Goal: Communication & Community: Answer question/provide support

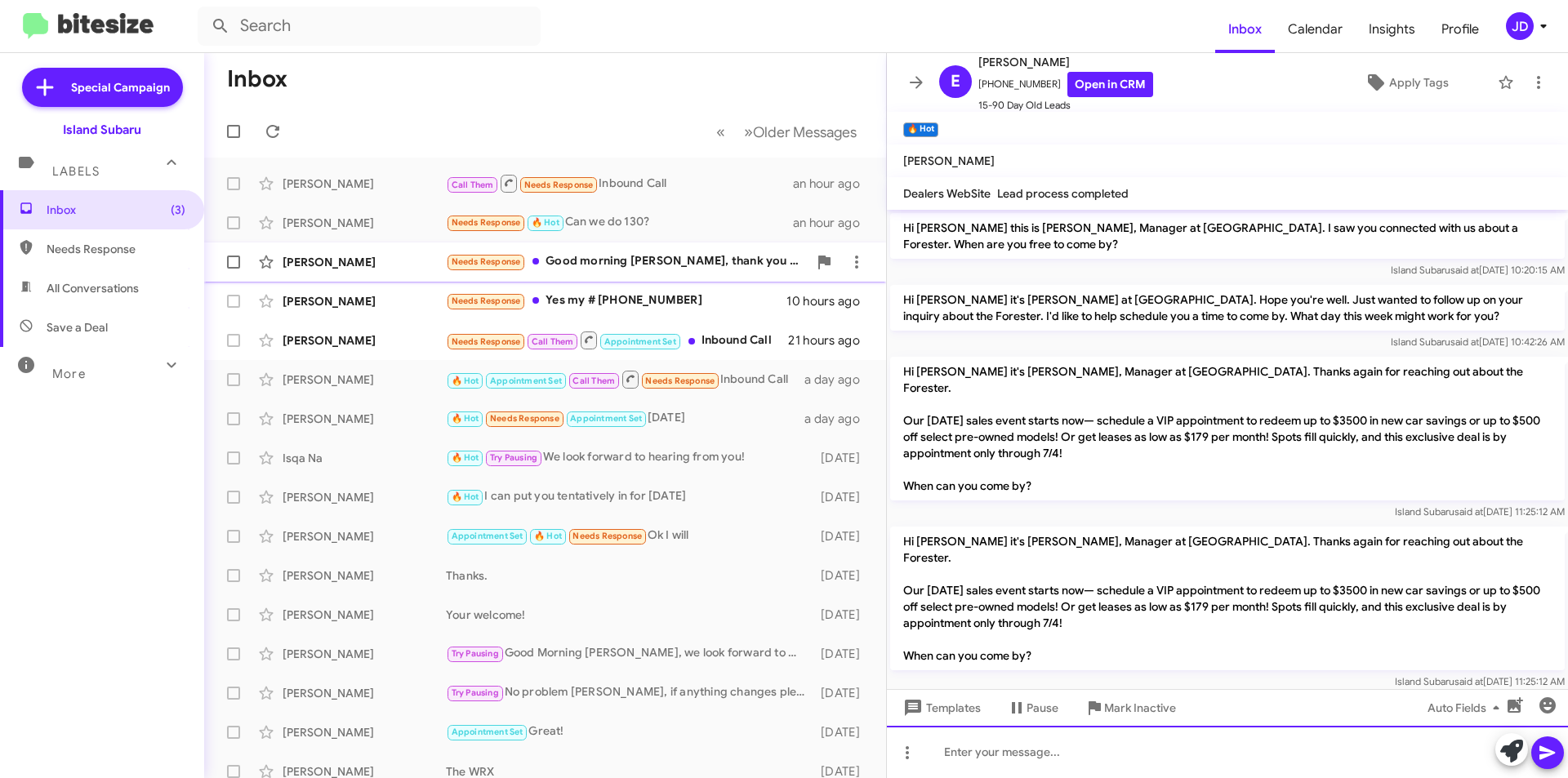
scroll to position [82, 0]
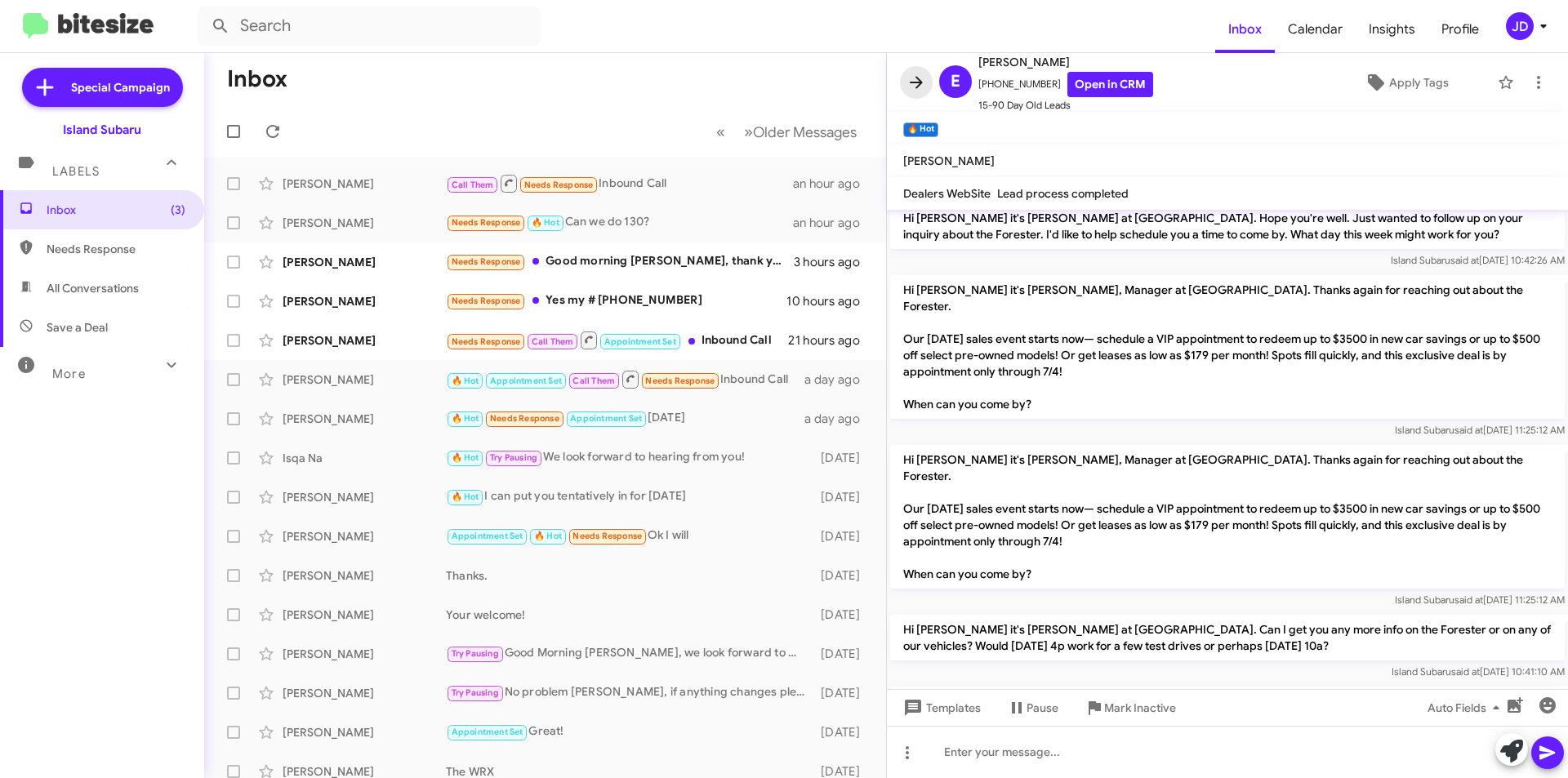
click at [921, 74] on icon at bounding box center [916, 82] width 19 height 19
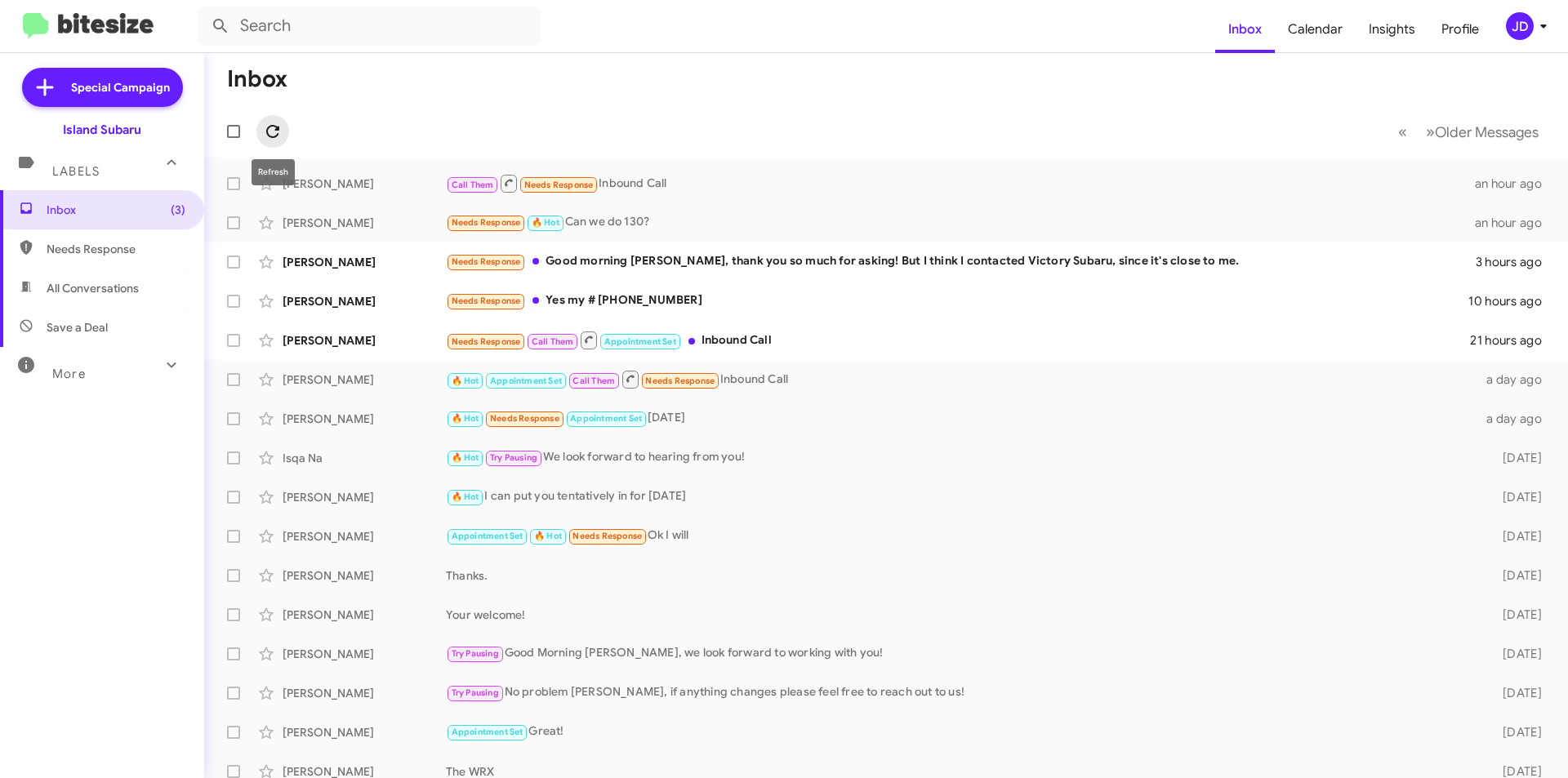
click at [274, 132] on icon at bounding box center [272, 131] width 19 height 19
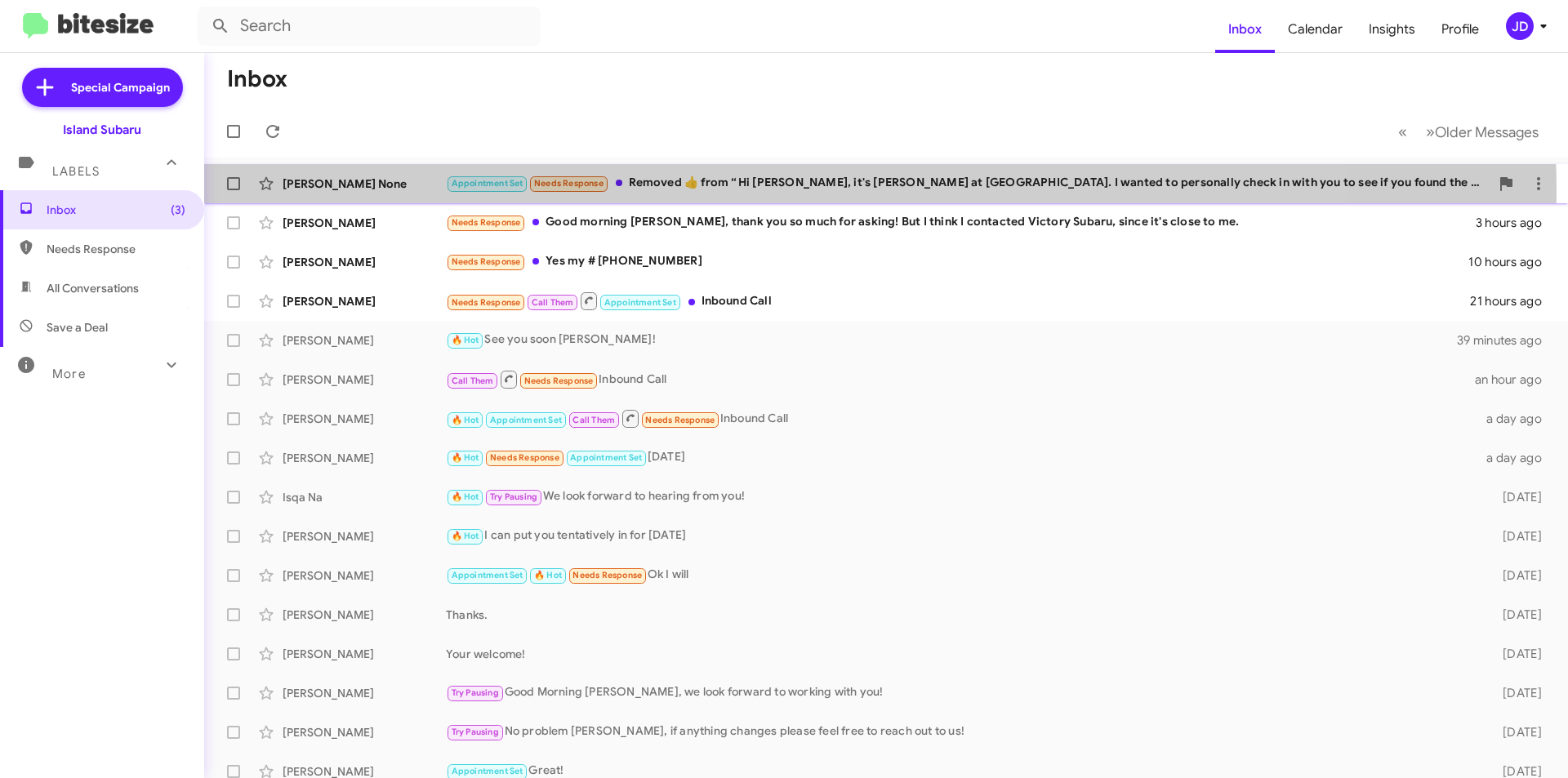
click at [725, 192] on div "Appointment Set Needs Response Removed ‌👍‌ from “ Hi Dan, it's Nicole Jarrett a…" at bounding box center [968, 183] width 1044 height 18
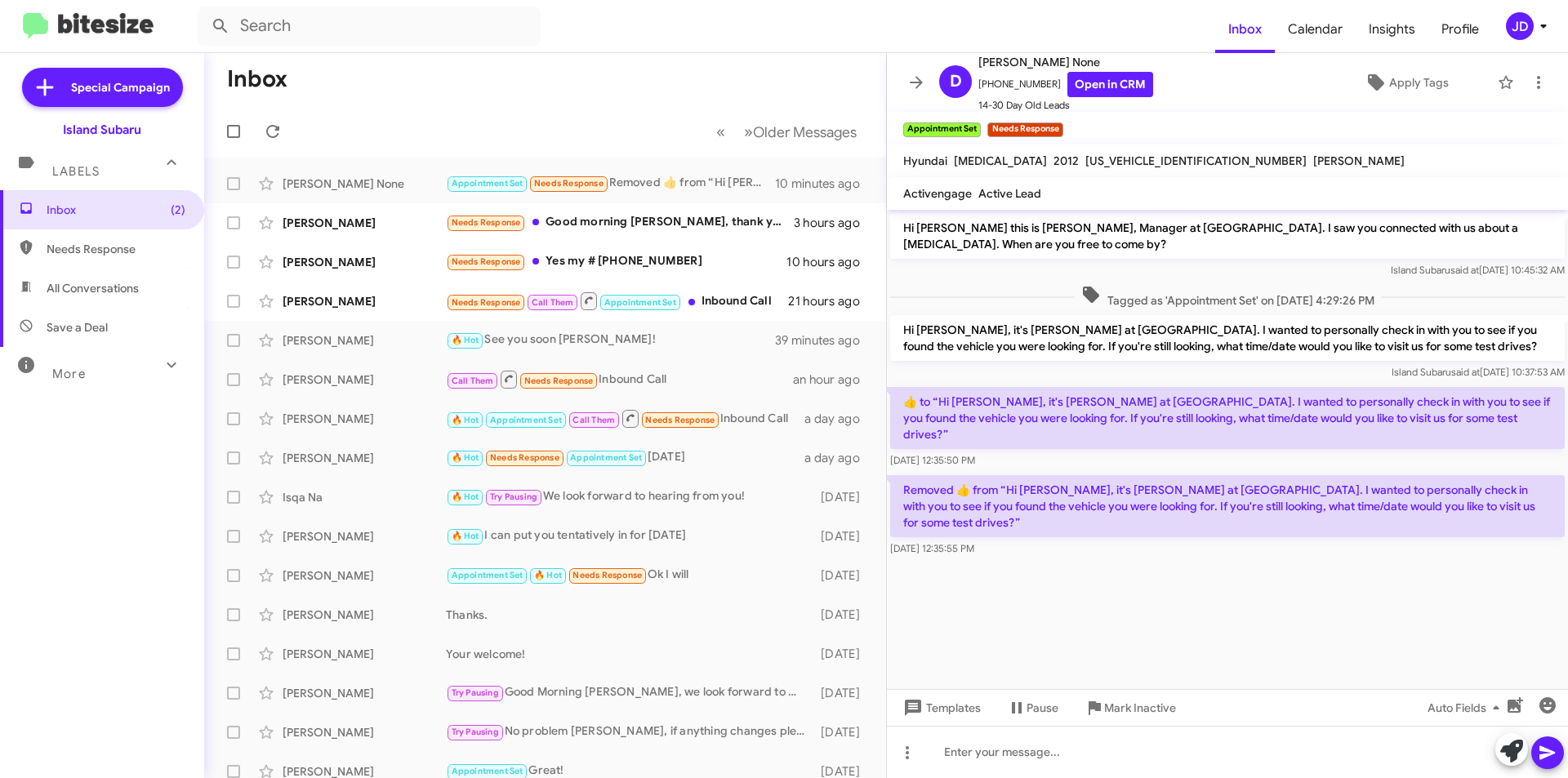
click at [913, 101] on mat-toolbar "D Dan None +17186967251 Open in CRM 14-30 Day Old Leads Apply Tags" at bounding box center [1227, 83] width 681 height 58
click at [916, 89] on icon at bounding box center [916, 82] width 19 height 19
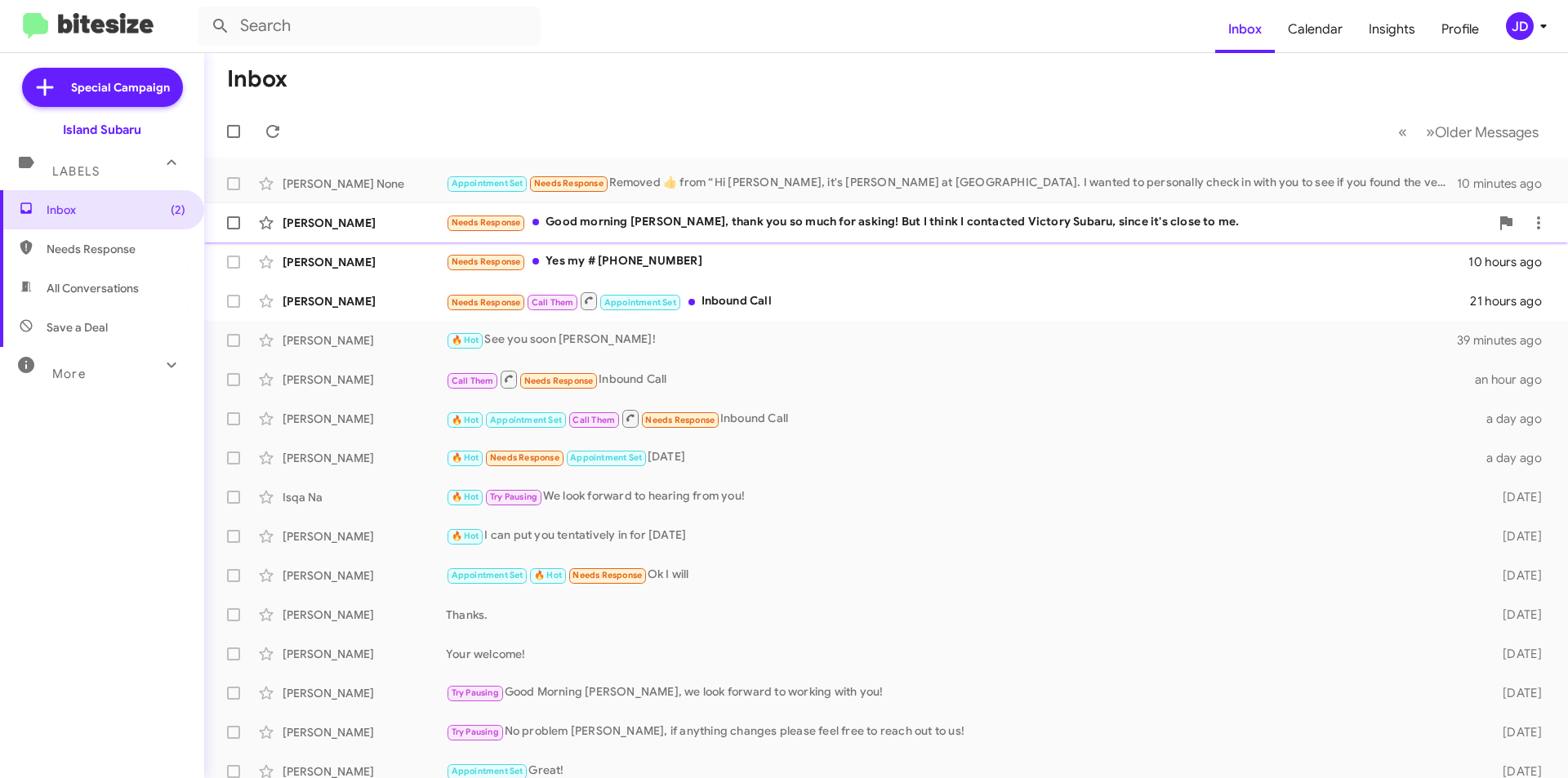
click at [810, 218] on div "Needs Response Good morning Nicole, thank you so much for asking! But I think I…" at bounding box center [968, 222] width 1044 height 18
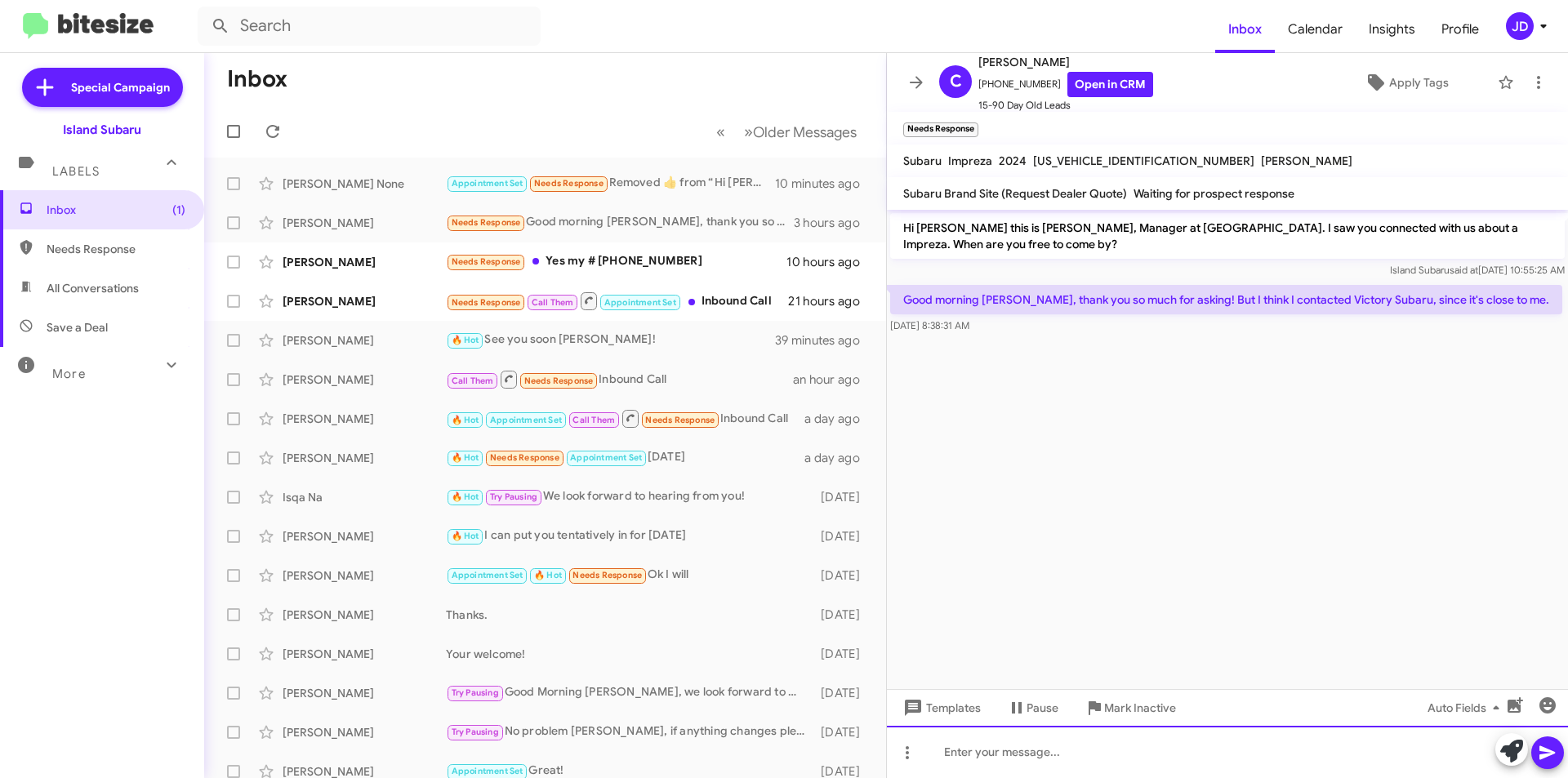
click at [1139, 763] on div at bounding box center [1227, 752] width 681 height 53
click at [936, 82] on div "C Caijing Lu +18484371142 Open in CRM 15-90 Day Old Leads" at bounding box center [1043, 83] width 221 height 61
click at [923, 82] on icon at bounding box center [916, 82] width 19 height 19
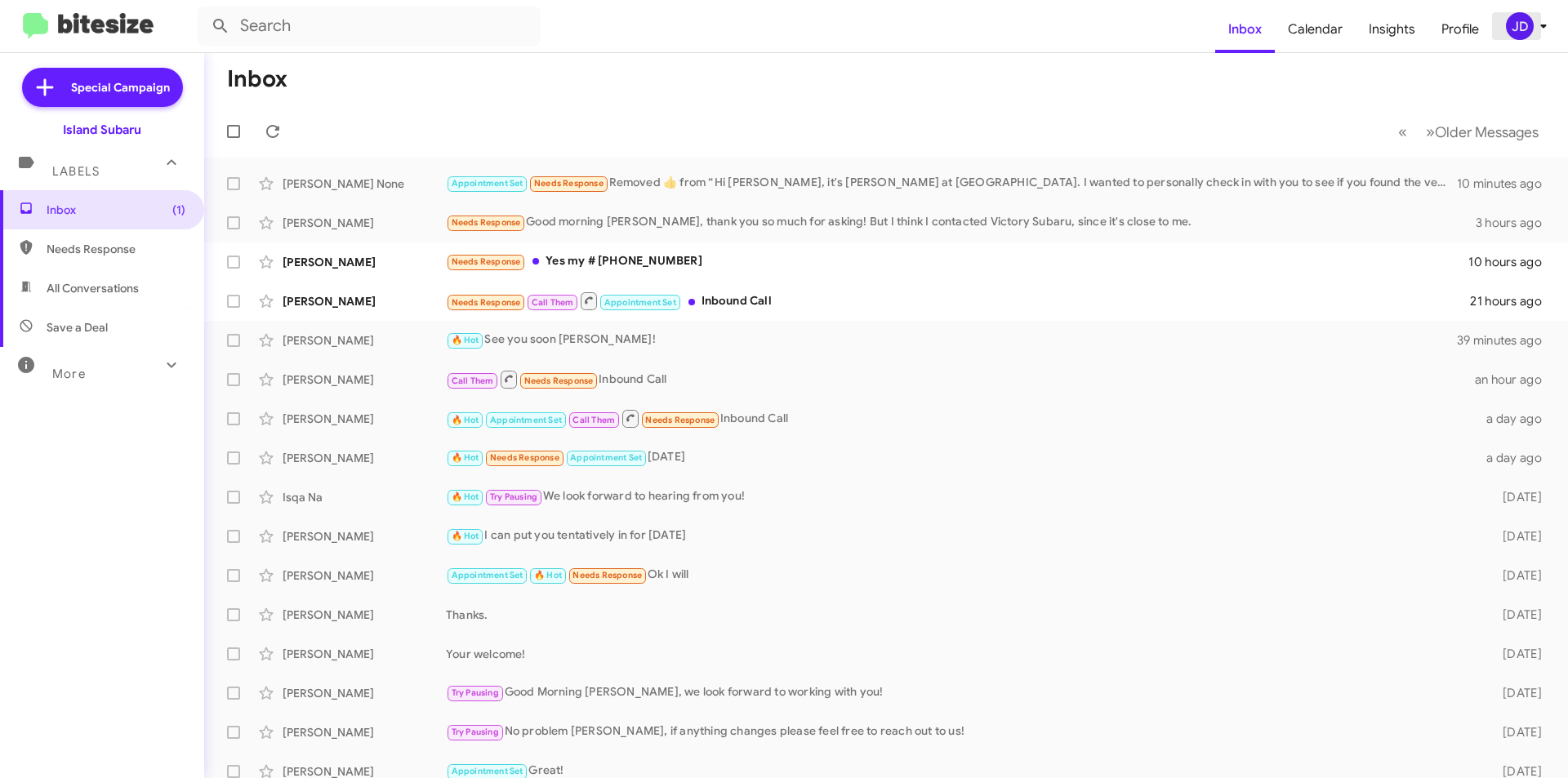
click at [1546, 28] on icon at bounding box center [1543, 26] width 19 height 19
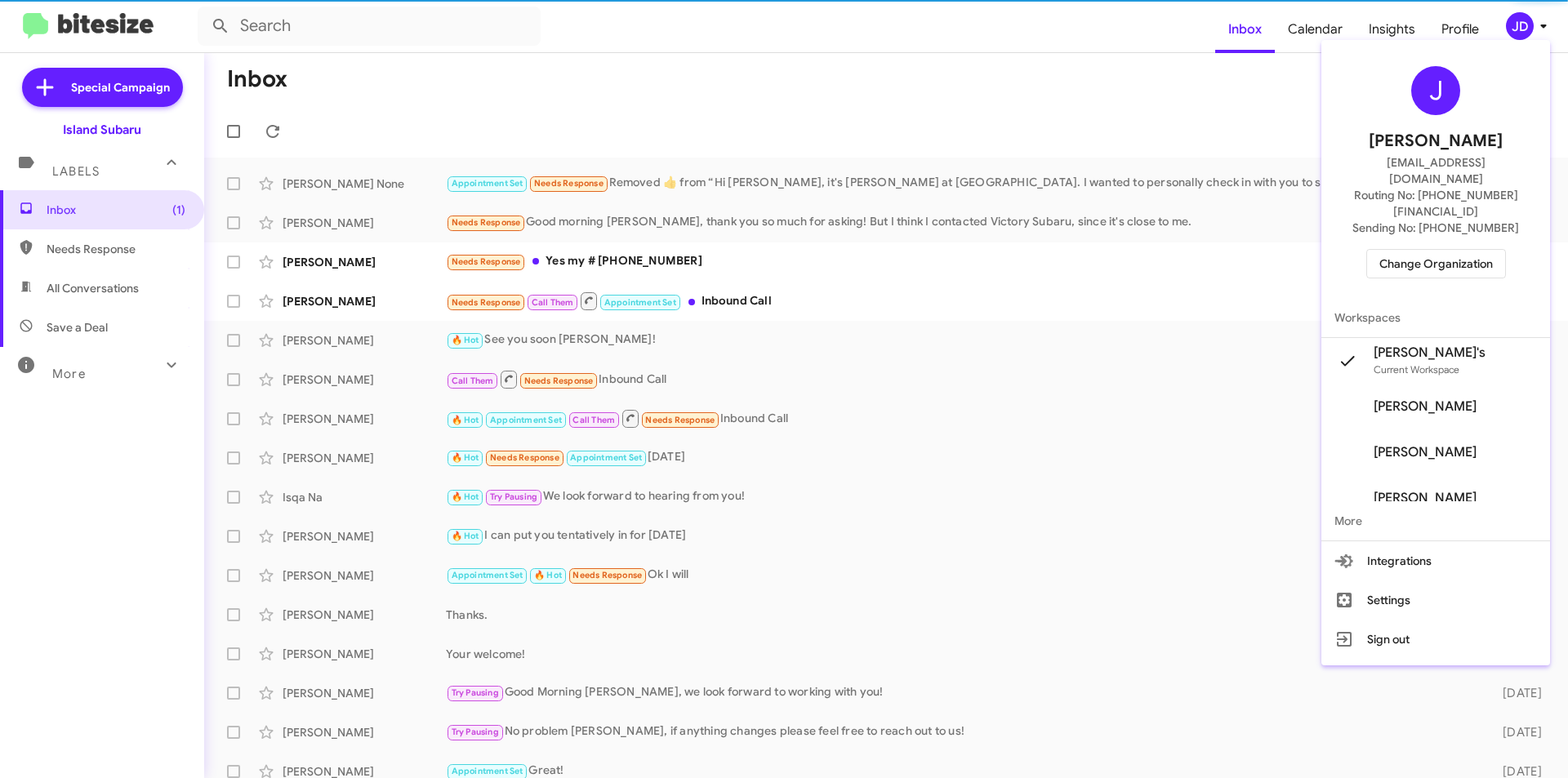
click at [1430, 250] on span "Change Organization" at bounding box center [1436, 263] width 114 height 28
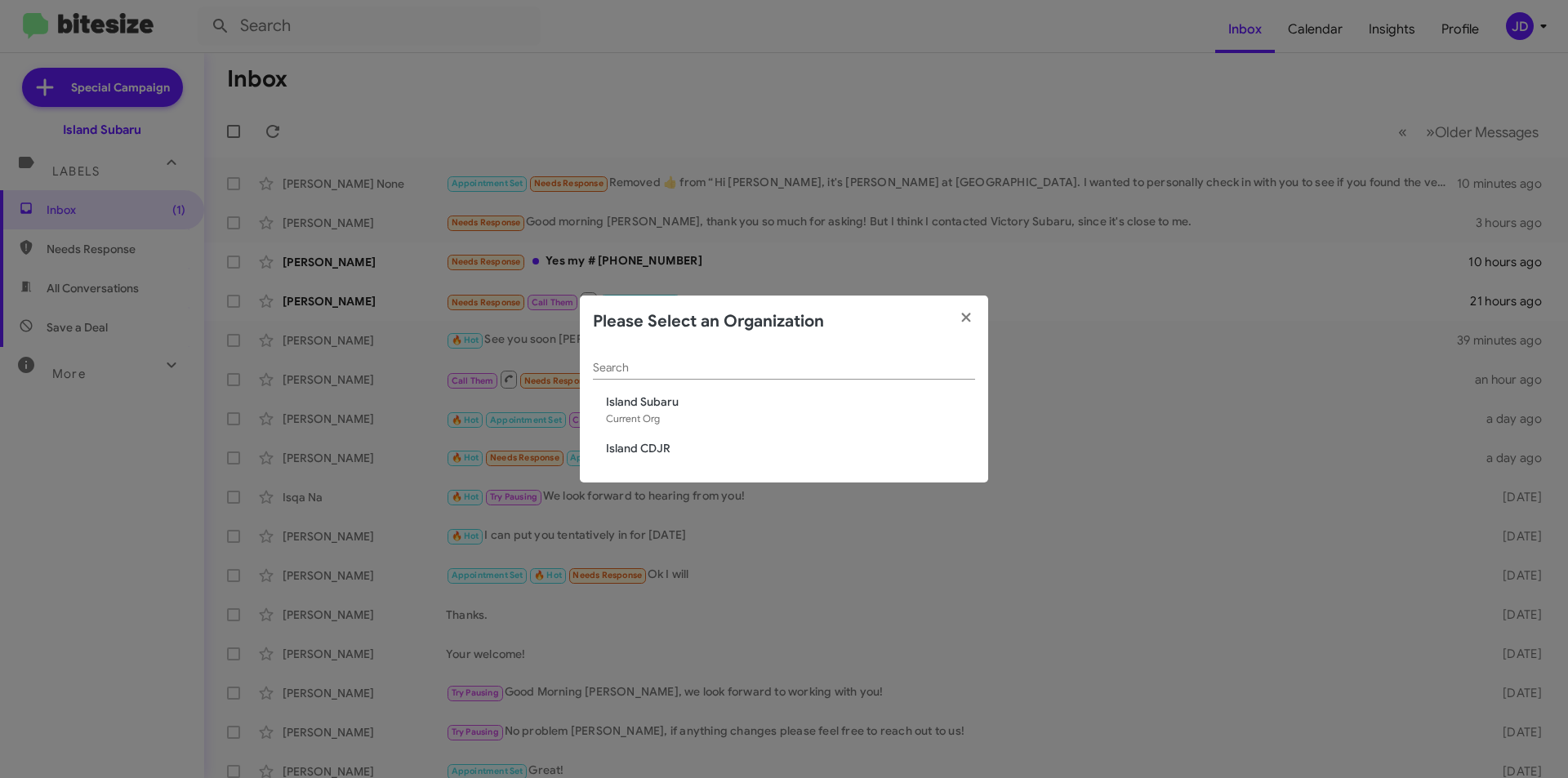
click at [685, 447] on span "Island CDJR" at bounding box center [791, 449] width 369 height 17
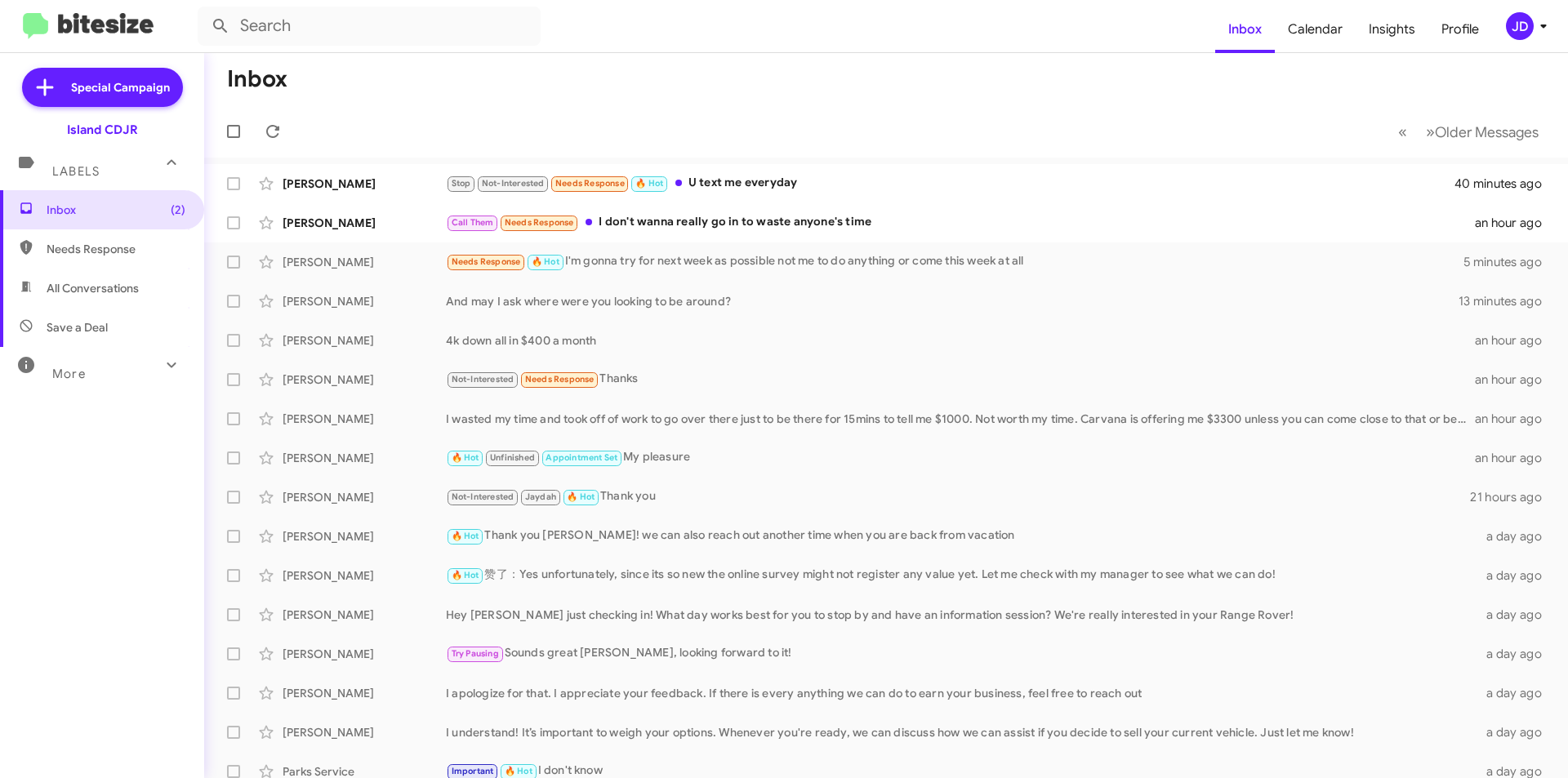
click at [565, 138] on mat-toolbar-row "« Previous » Next Older Messages" at bounding box center [886, 131] width 1364 height 53
click at [269, 142] on button at bounding box center [272, 131] width 33 height 33
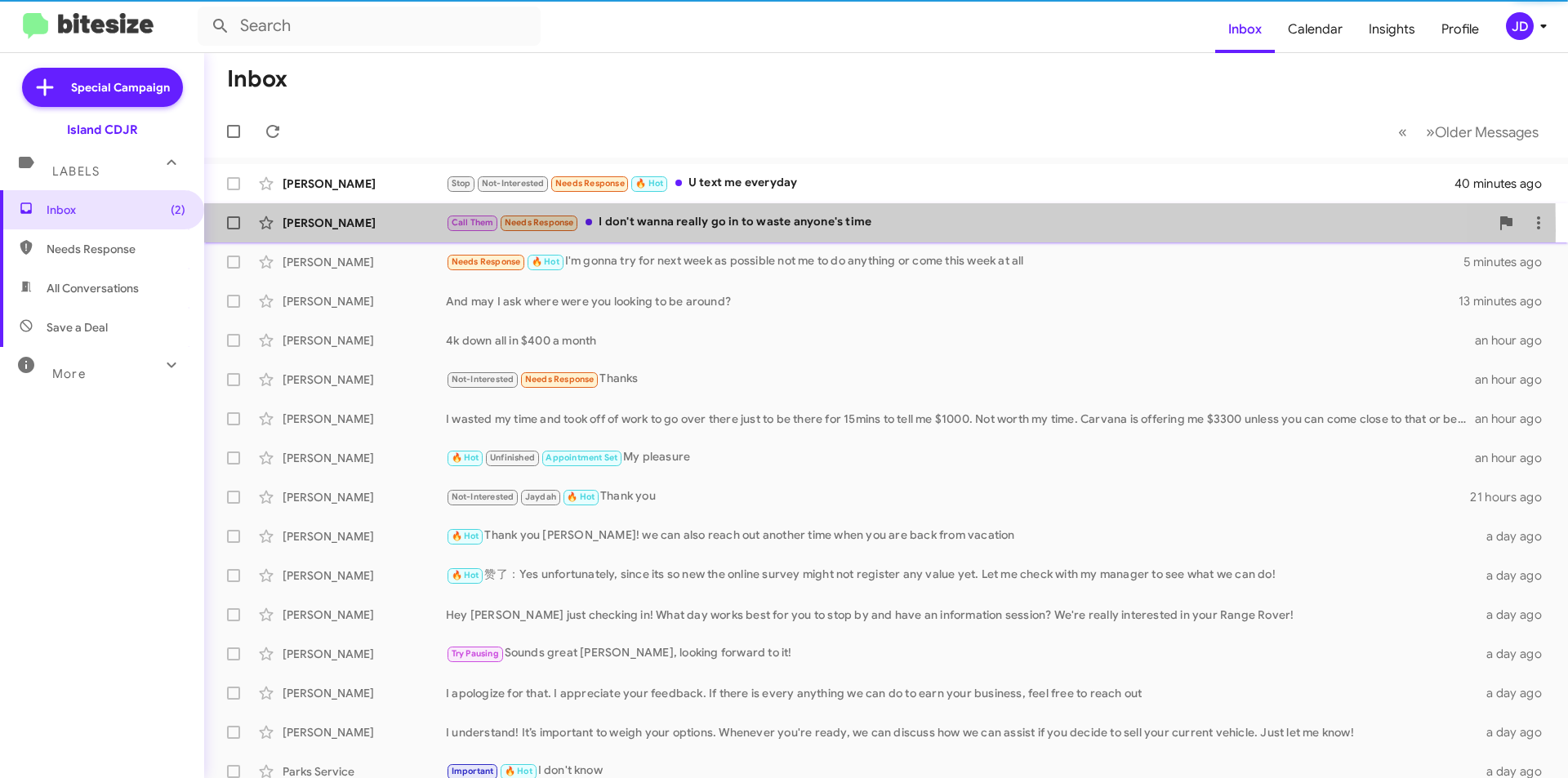
click at [370, 231] on div "[PERSON_NAME]" at bounding box center [364, 223] width 163 height 17
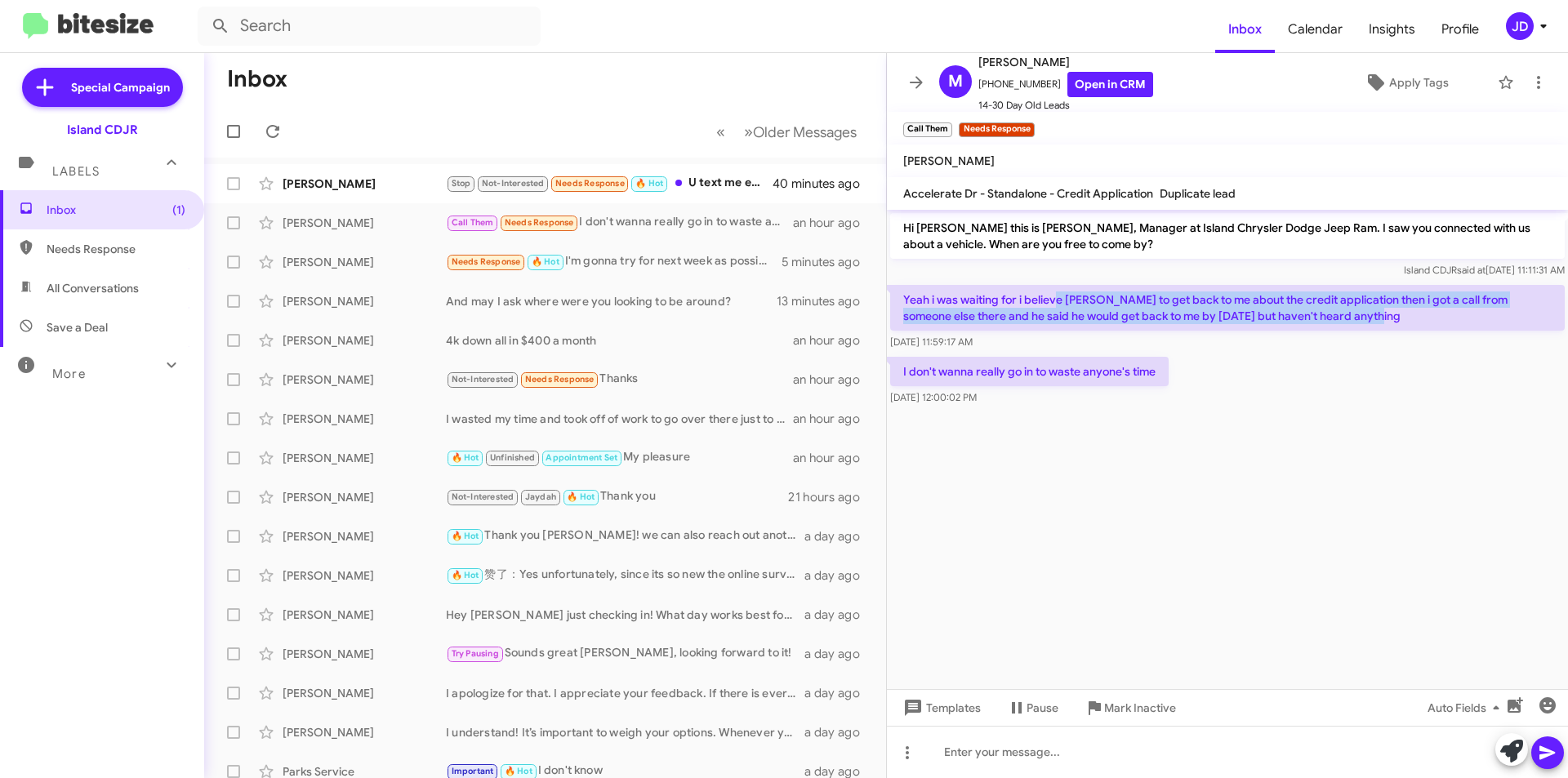
drag, startPoint x: 1054, startPoint y: 303, endPoint x: 1361, endPoint y: 315, distance: 307.2
click at [1361, 315] on p "Yeah i was waiting for i believe [PERSON_NAME] to get back to me about the cred…" at bounding box center [1227, 308] width 675 height 46
drag, startPoint x: 1361, startPoint y: 315, endPoint x: 1335, endPoint y: 281, distance: 42.8
click at [1335, 281] on div "Hi [PERSON_NAME] this is [PERSON_NAME], Manager at Island Chrysler Dodge Jeep R…" at bounding box center [1227, 309] width 681 height 199
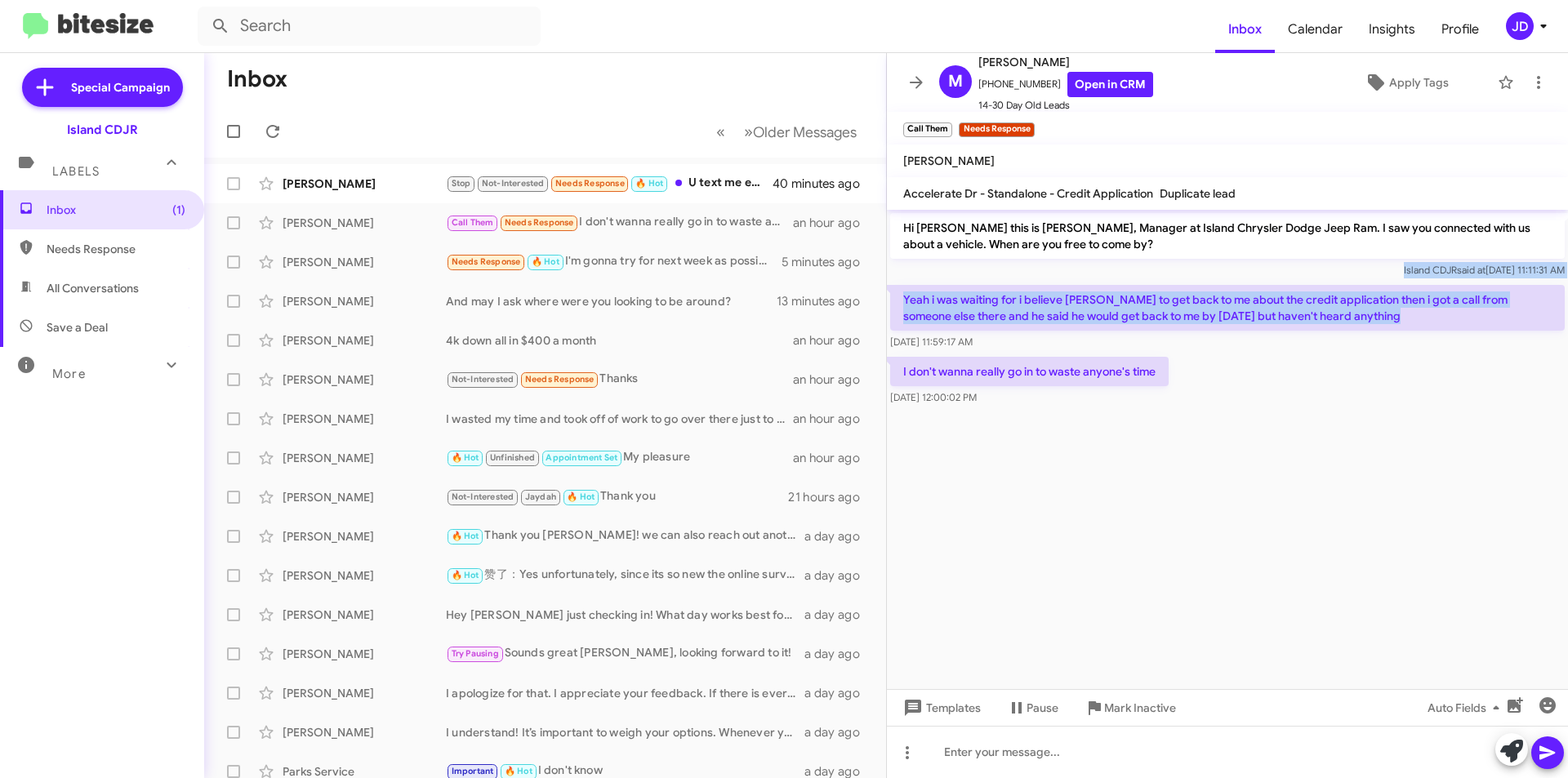
click at [1335, 281] on div "Hi [PERSON_NAME] this is [PERSON_NAME], Manager at Island Chrysler Dodge Jeep R…" at bounding box center [1227, 246] width 681 height 72
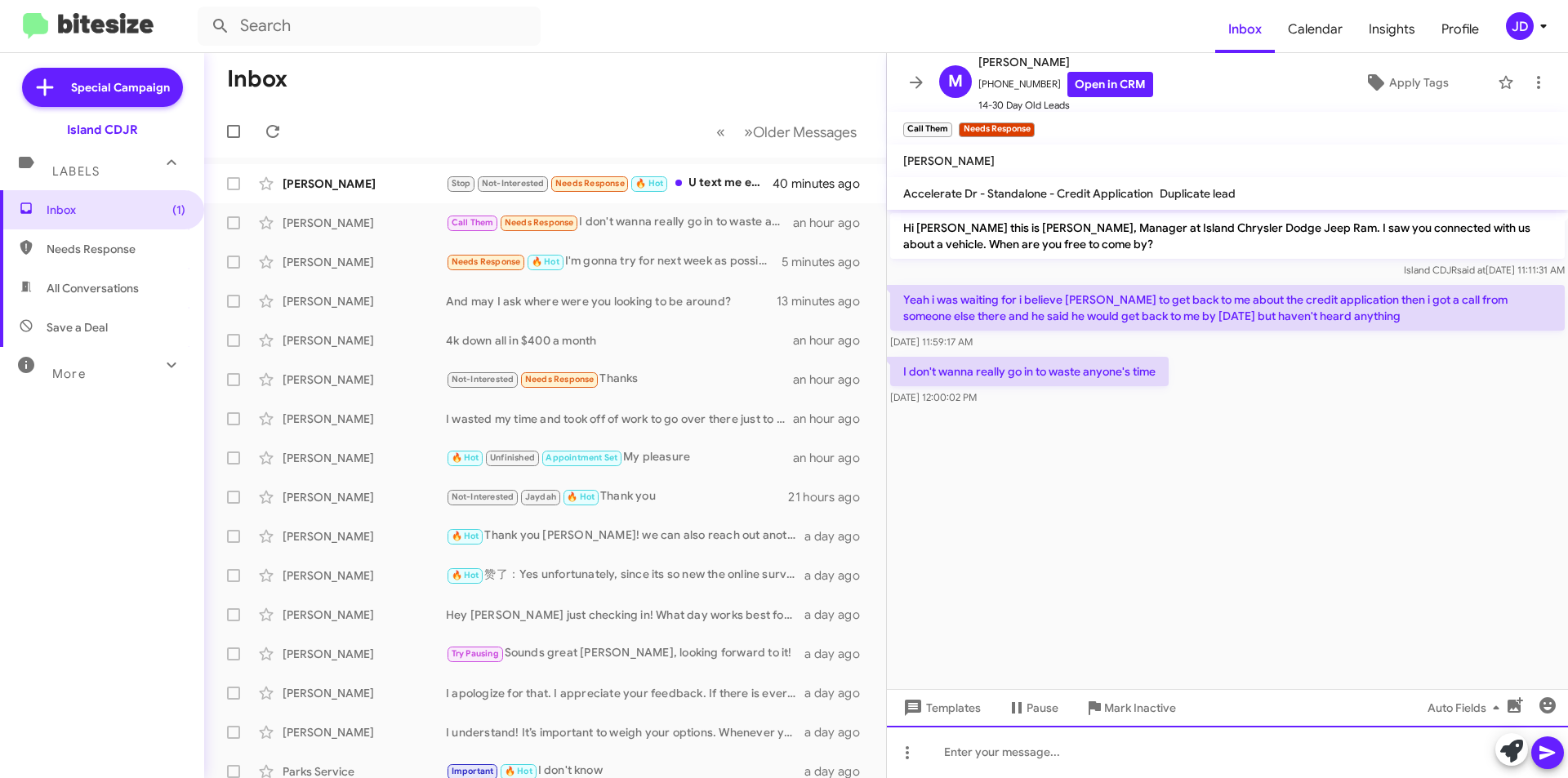
click at [1131, 766] on div at bounding box center [1227, 752] width 681 height 53
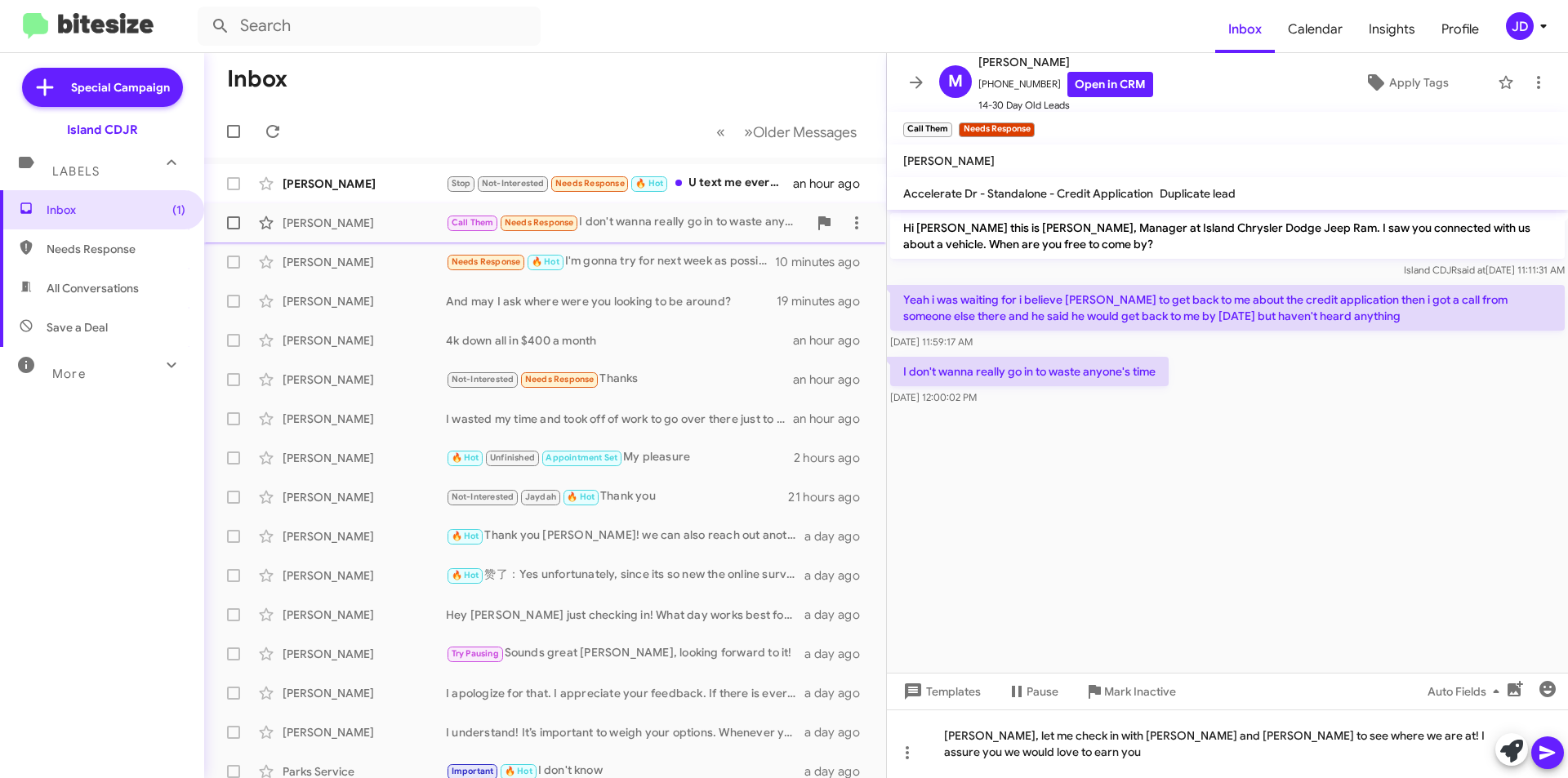
click at [703, 213] on div "Call Them Needs Response I don't wanna really go in to waste anyone's time" at bounding box center [627, 222] width 362 height 18
click at [1229, 765] on div "[PERSON_NAME], let me check in with [PERSON_NAME] and [PERSON_NAME] to see wher…" at bounding box center [1227, 744] width 681 height 69
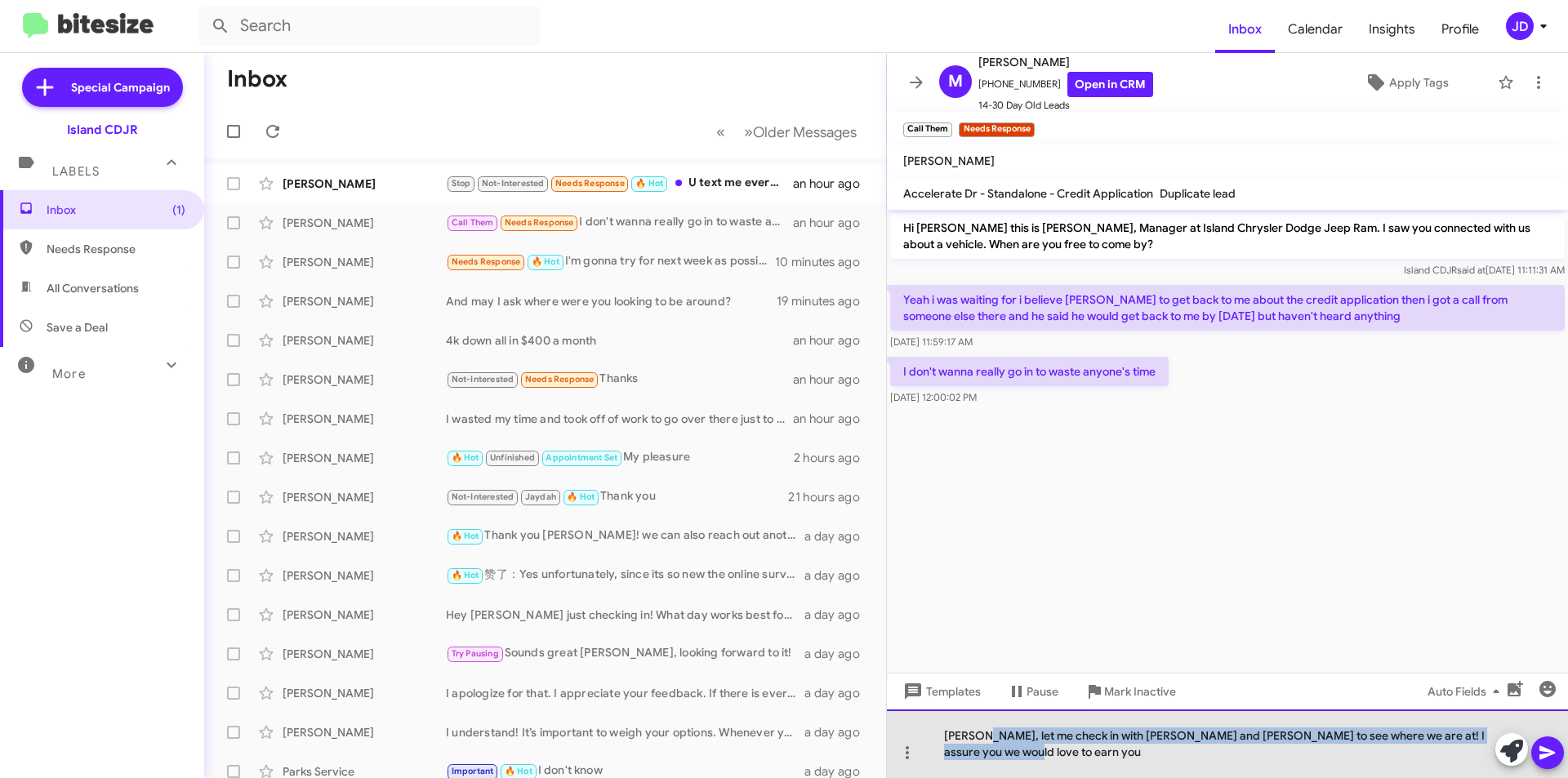
drag, startPoint x: 1228, startPoint y: 765, endPoint x: 983, endPoint y: 721, distance: 248.9
click at [983, 721] on div "[PERSON_NAME], let me check in with [PERSON_NAME] and [PERSON_NAME] to see wher…" at bounding box center [1227, 744] width 681 height 69
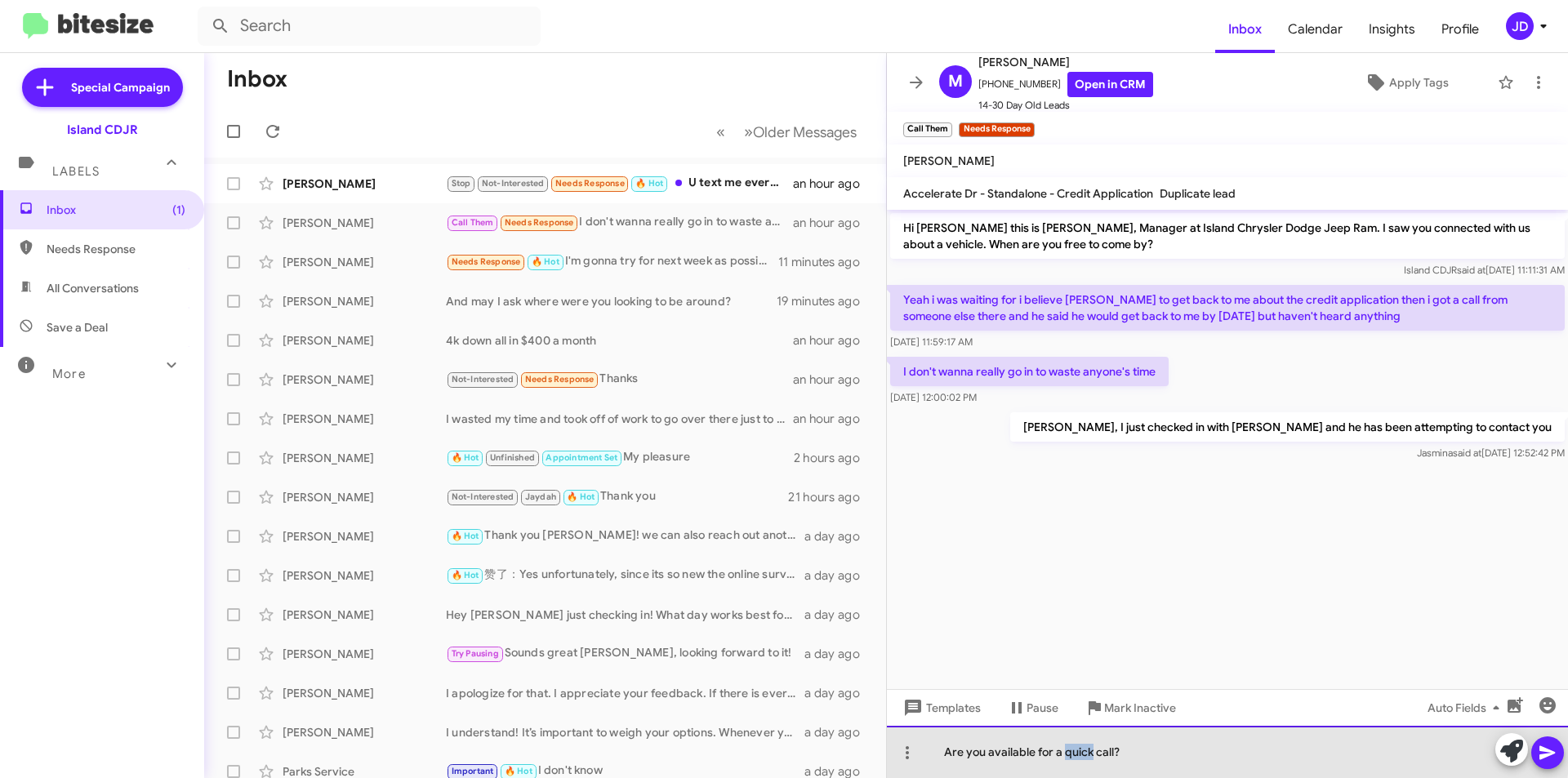
drag, startPoint x: 1091, startPoint y: 747, endPoint x: 1064, endPoint y: 747, distance: 27.0
click at [1064, 747] on div "Are you available for a quick call?" at bounding box center [1227, 752] width 681 height 53
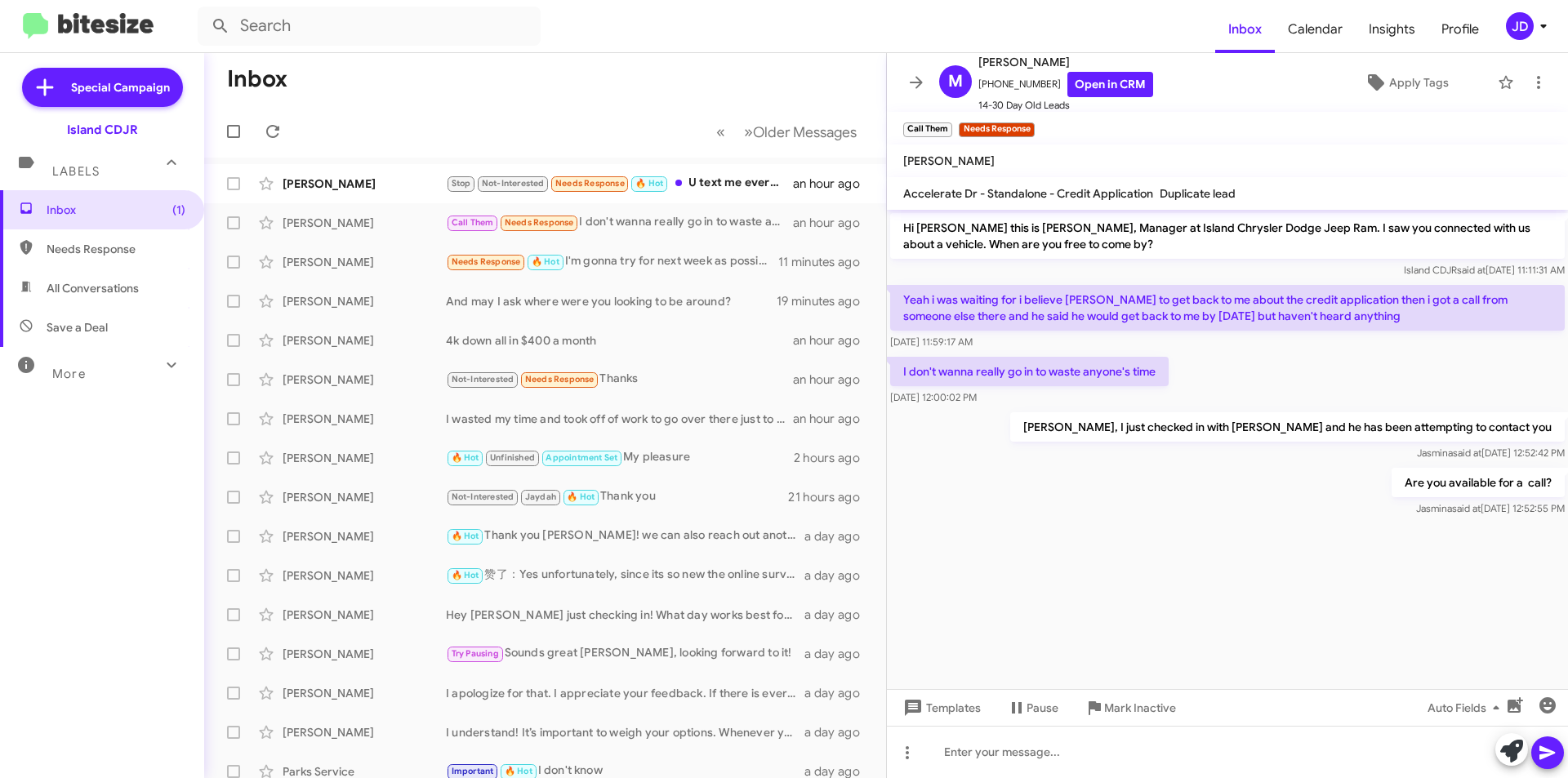
click at [1189, 496] on div "Are you available for a call? [PERSON_NAME] said at [DATE] 12:52:55 PM" at bounding box center [1227, 492] width 681 height 55
click at [912, 82] on icon at bounding box center [917, 82] width 13 height 13
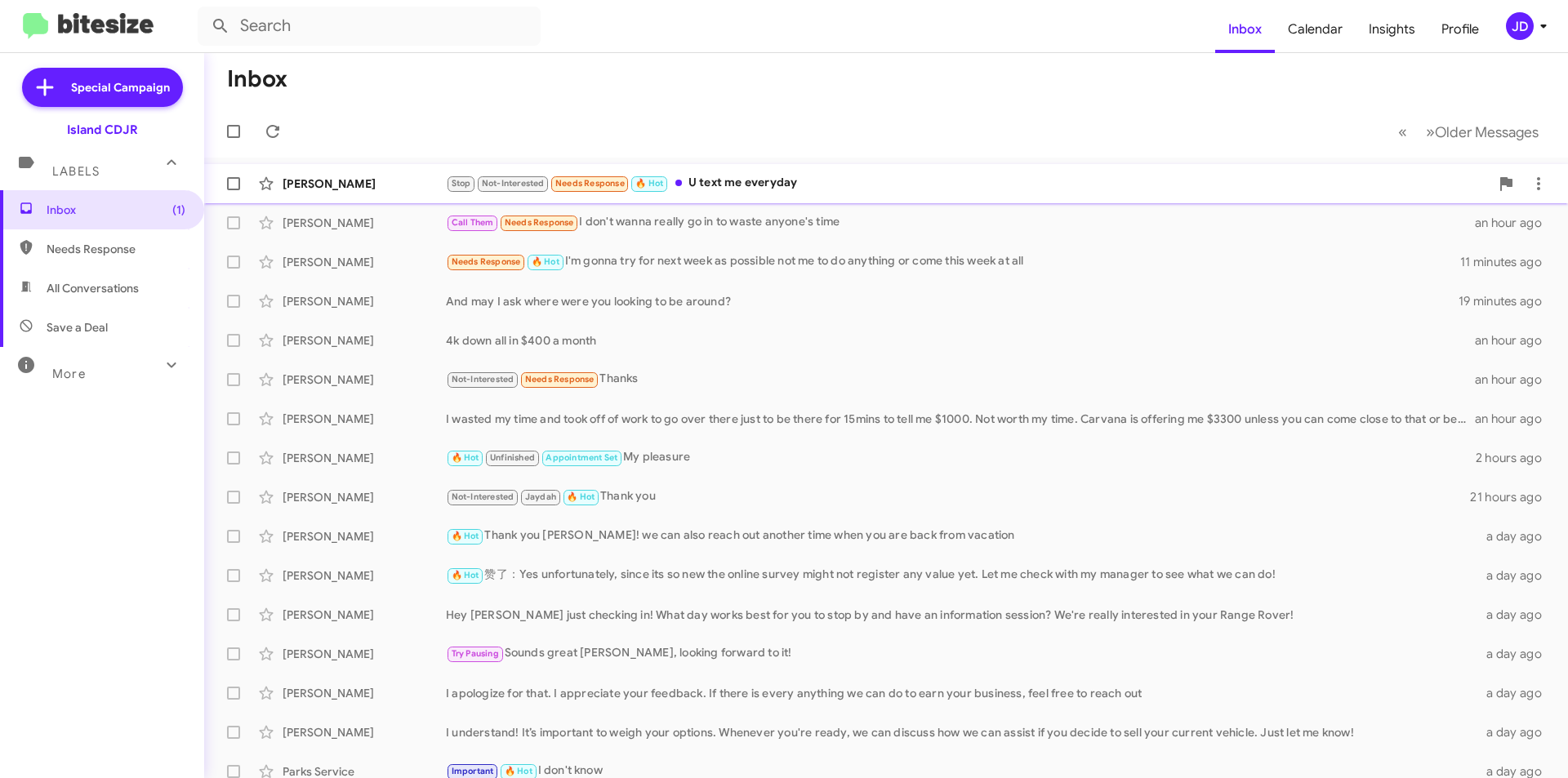
click at [804, 188] on div "Stop Not-Interested Needs Response 🔥 Hot U text me everyday" at bounding box center [968, 183] width 1044 height 18
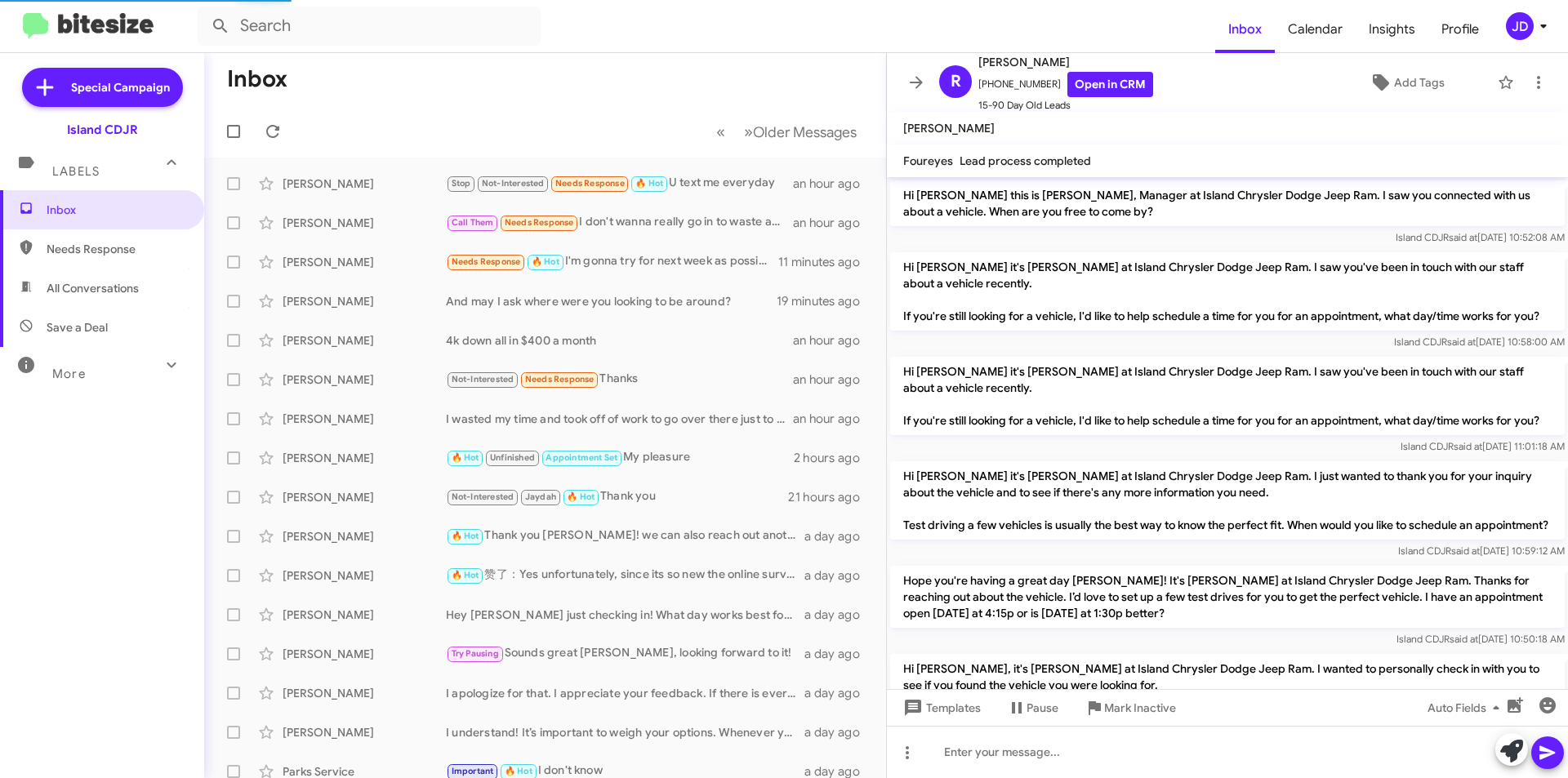
scroll to position [1172, 0]
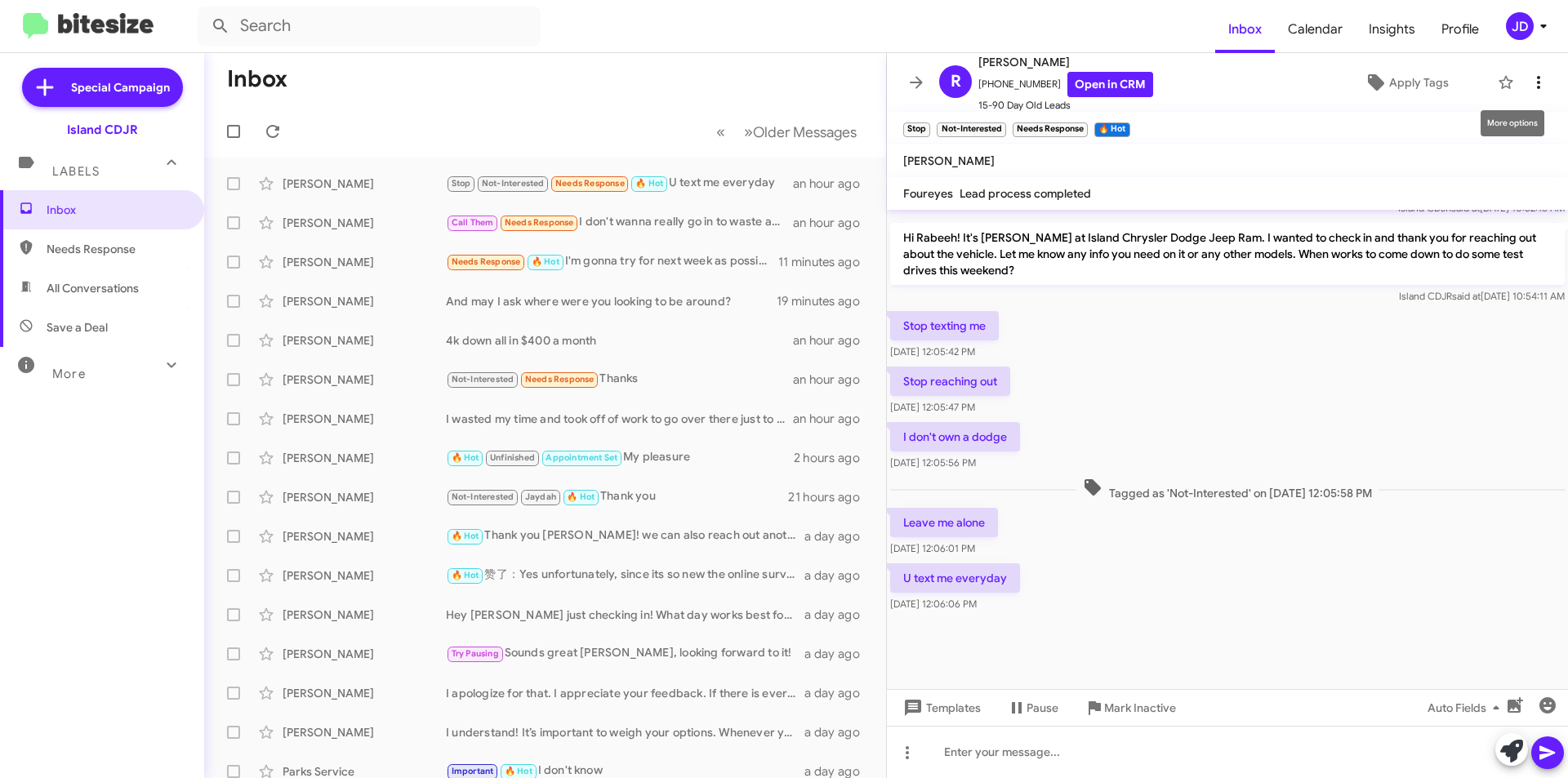
click at [1529, 84] on icon at bounding box center [1538, 82] width 19 height 19
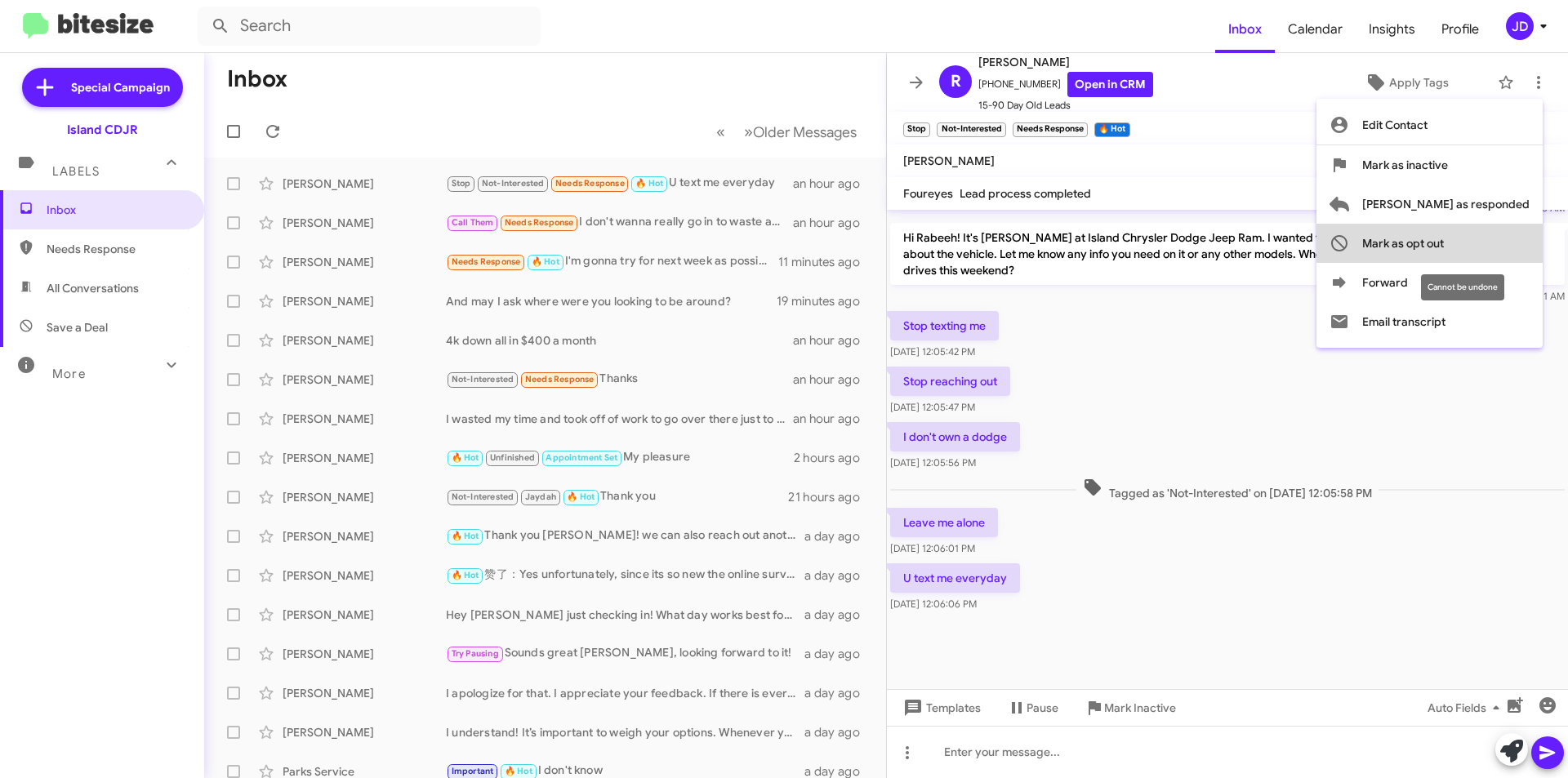
click at [1444, 242] on span "Mark as opt out" at bounding box center [1403, 243] width 82 height 39
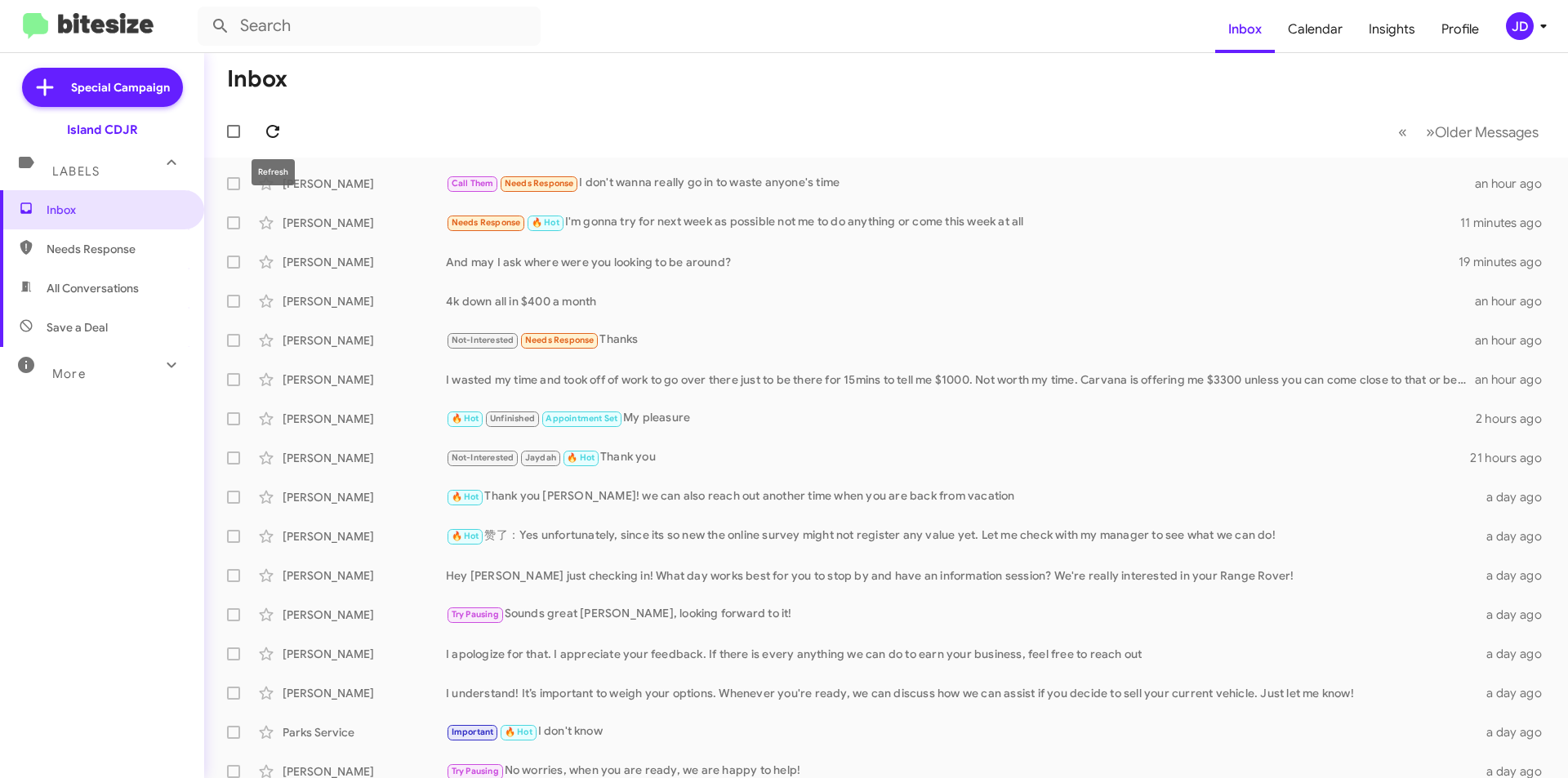
click at [279, 139] on icon at bounding box center [272, 131] width 19 height 19
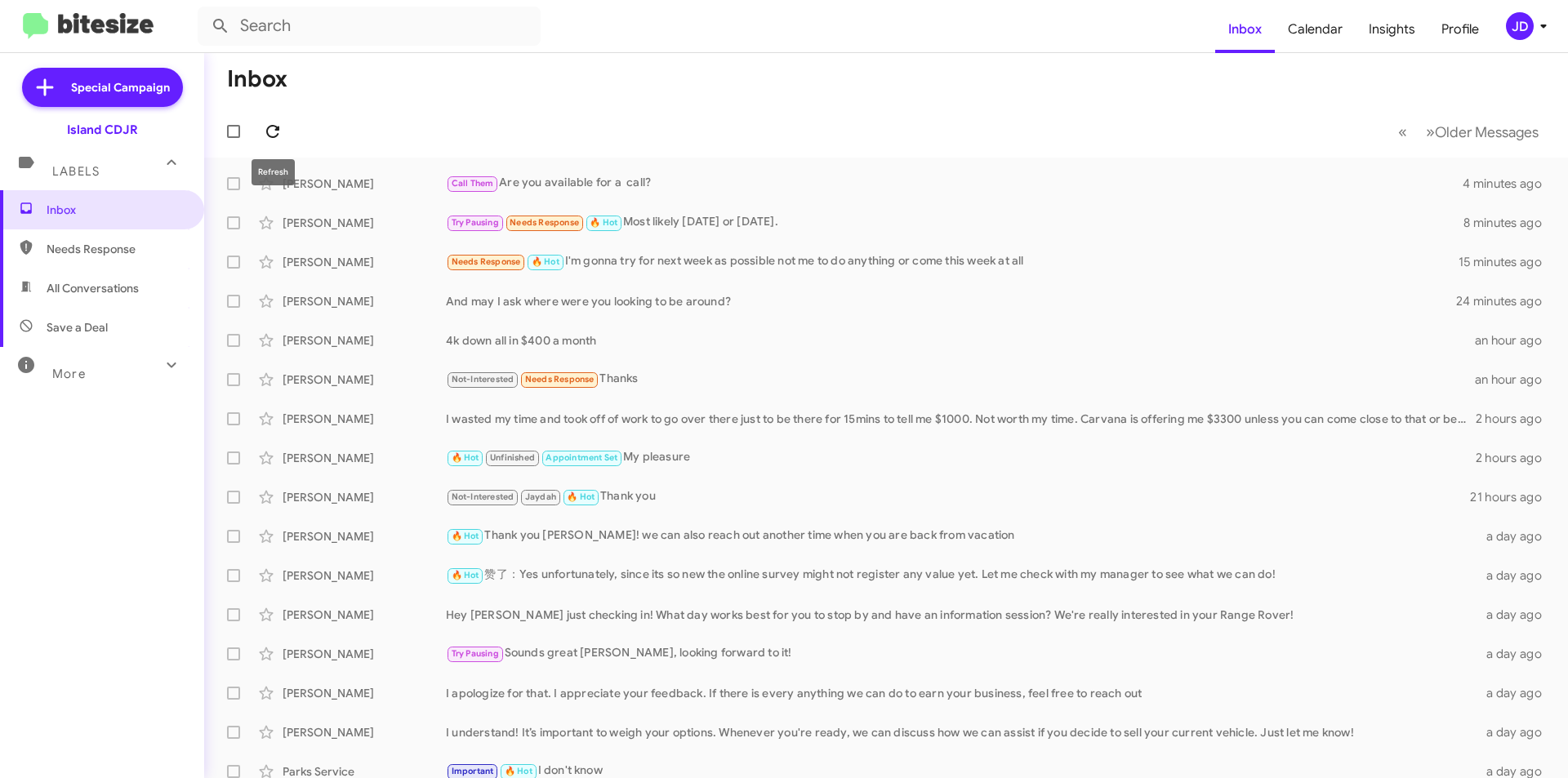
click at [264, 135] on icon at bounding box center [272, 131] width 19 height 19
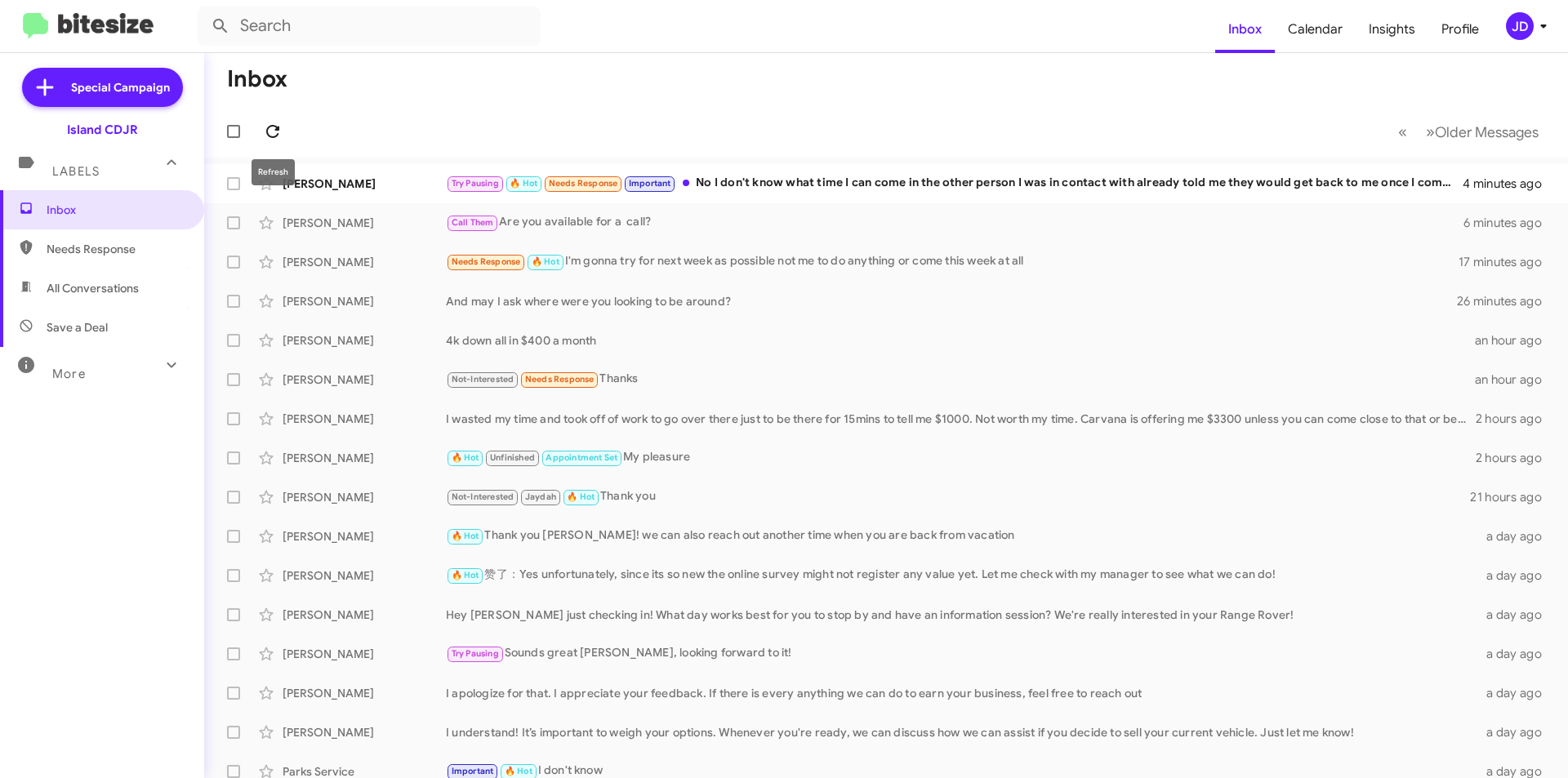
click at [280, 133] on icon at bounding box center [272, 131] width 19 height 19
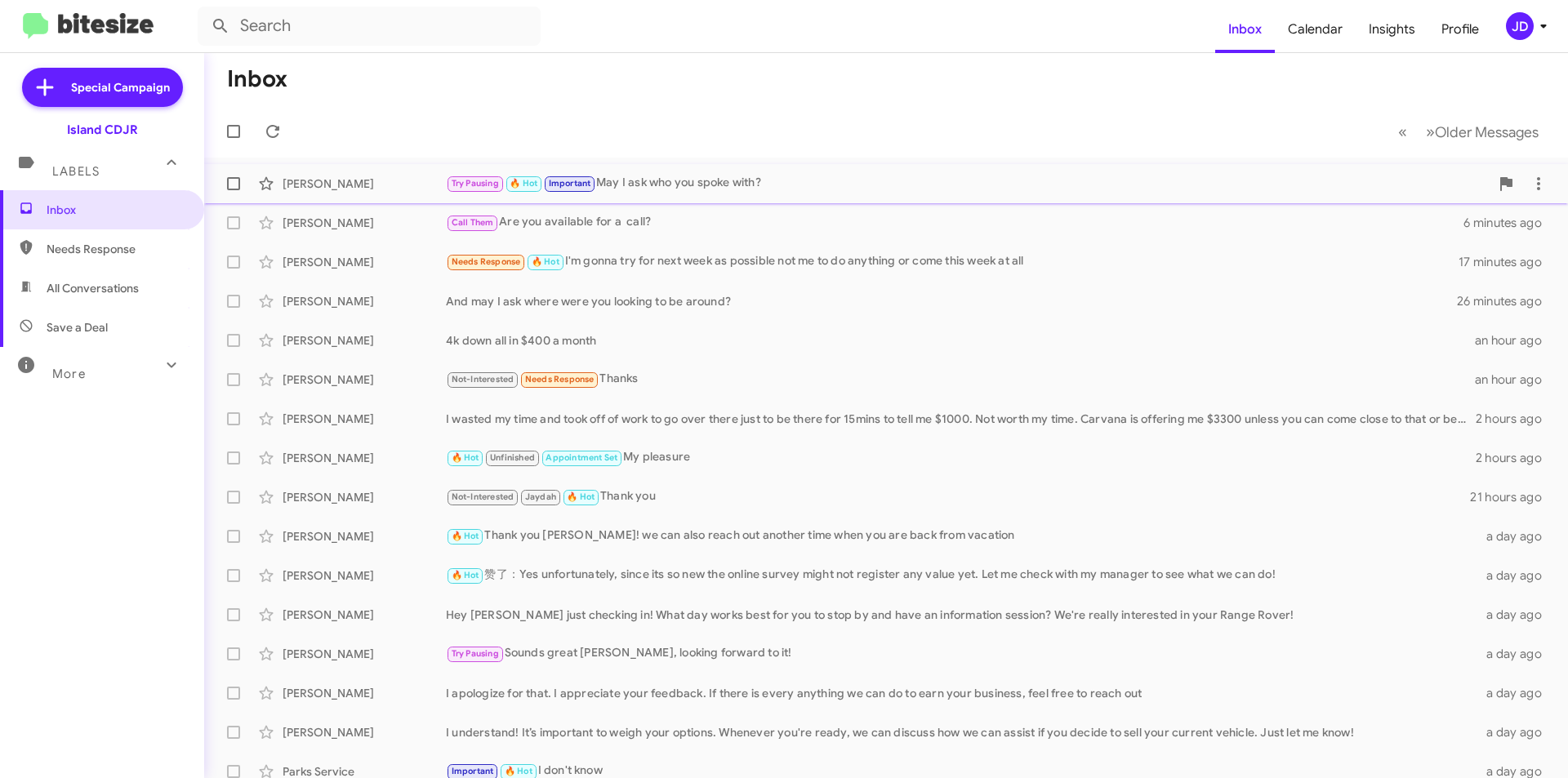
click at [754, 187] on div "Try Pausing 🔥 Hot Important May I ask who you spoke with?" at bounding box center [968, 183] width 1044 height 18
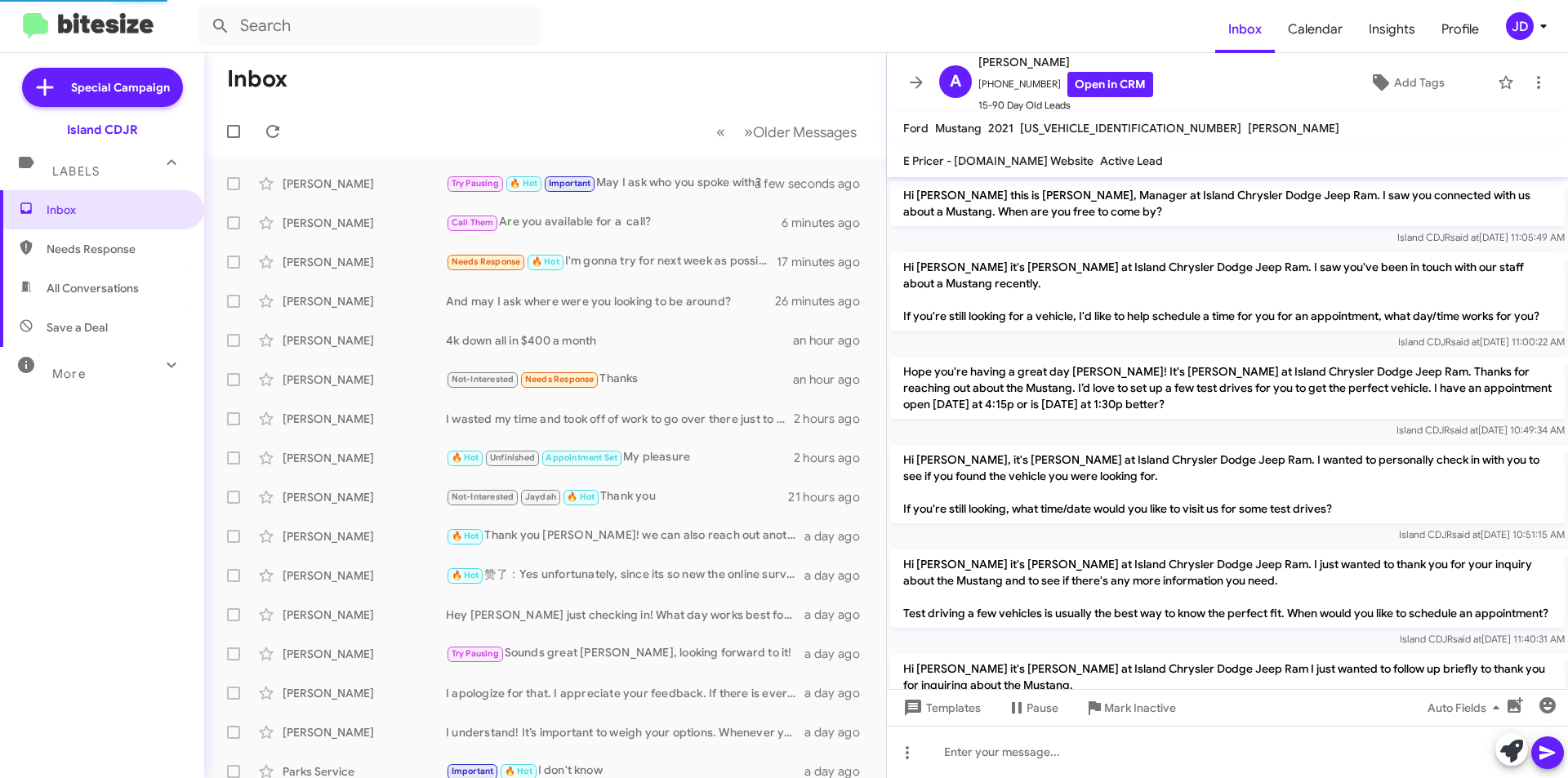
scroll to position [921, 0]
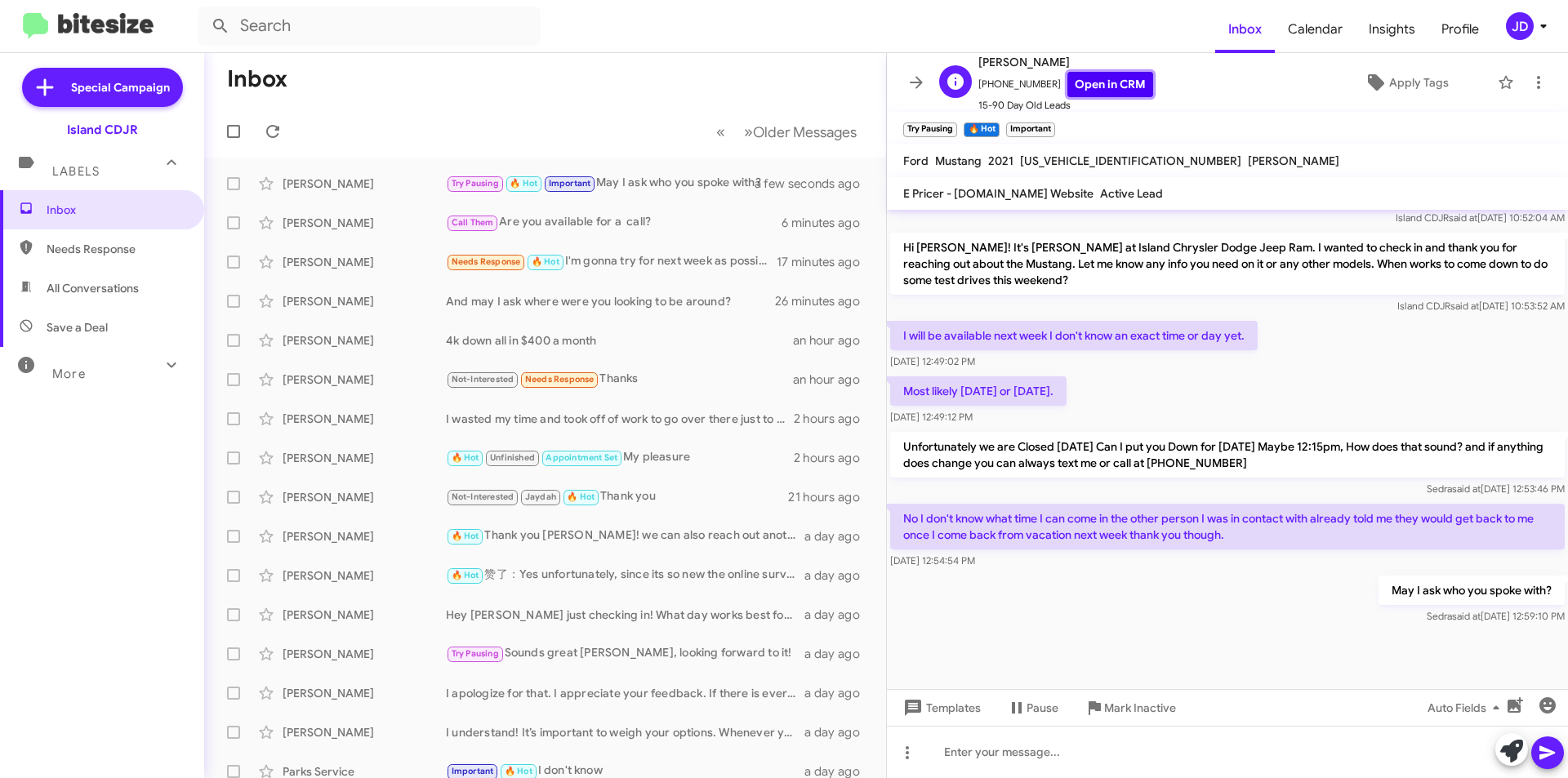
click at [1070, 72] on link "Open in CRM" at bounding box center [1110, 84] width 86 height 25
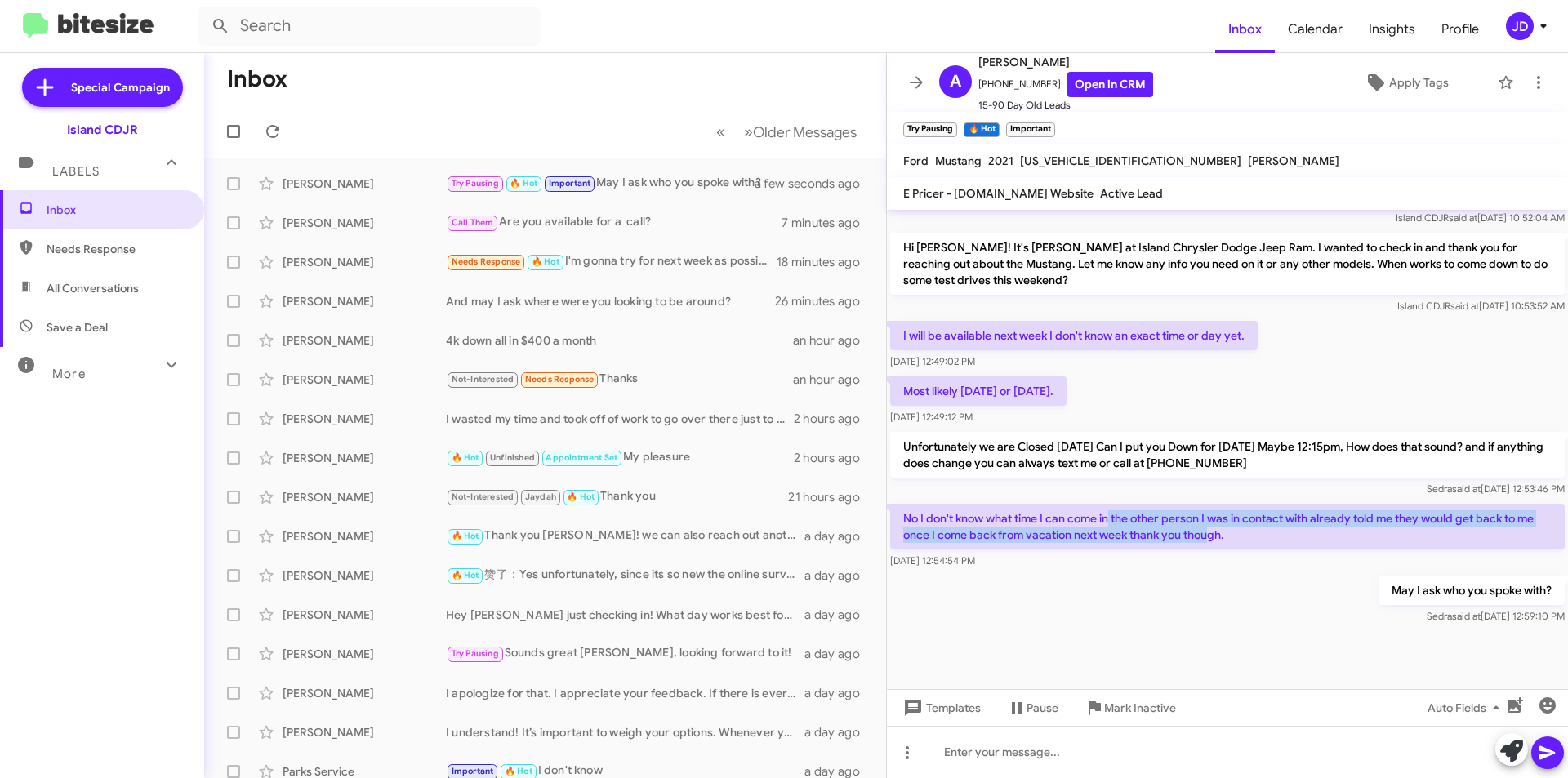
drag, startPoint x: 1111, startPoint y: 542, endPoint x: 1228, endPoint y: 567, distance: 119.6
click at [1228, 550] on p "No I don't know what time I can come in the other person I was in contact with …" at bounding box center [1227, 526] width 675 height 46
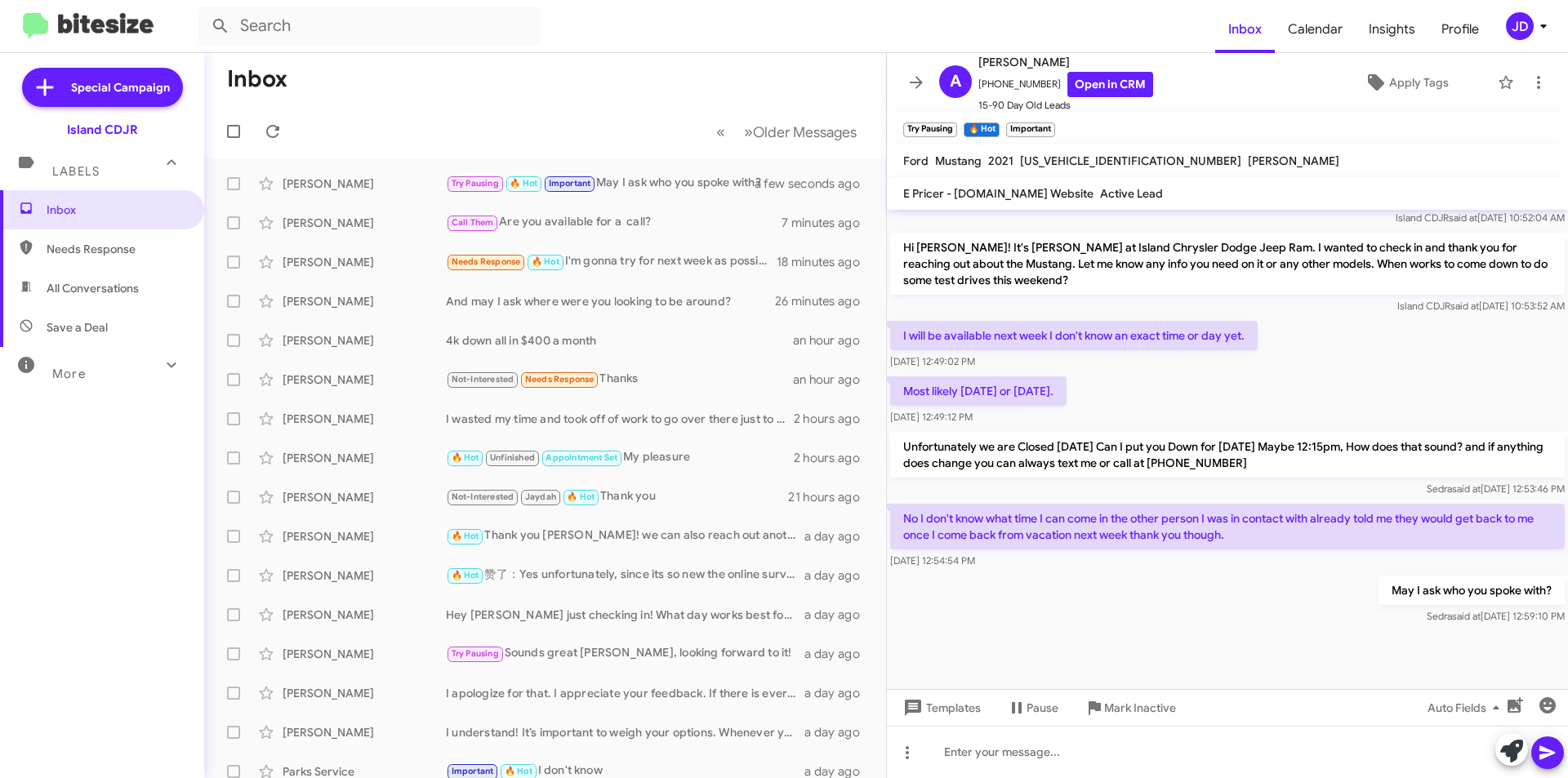
click at [1245, 550] on p "No I don't know what time I can come in the other person I was in contact with …" at bounding box center [1227, 526] width 675 height 46
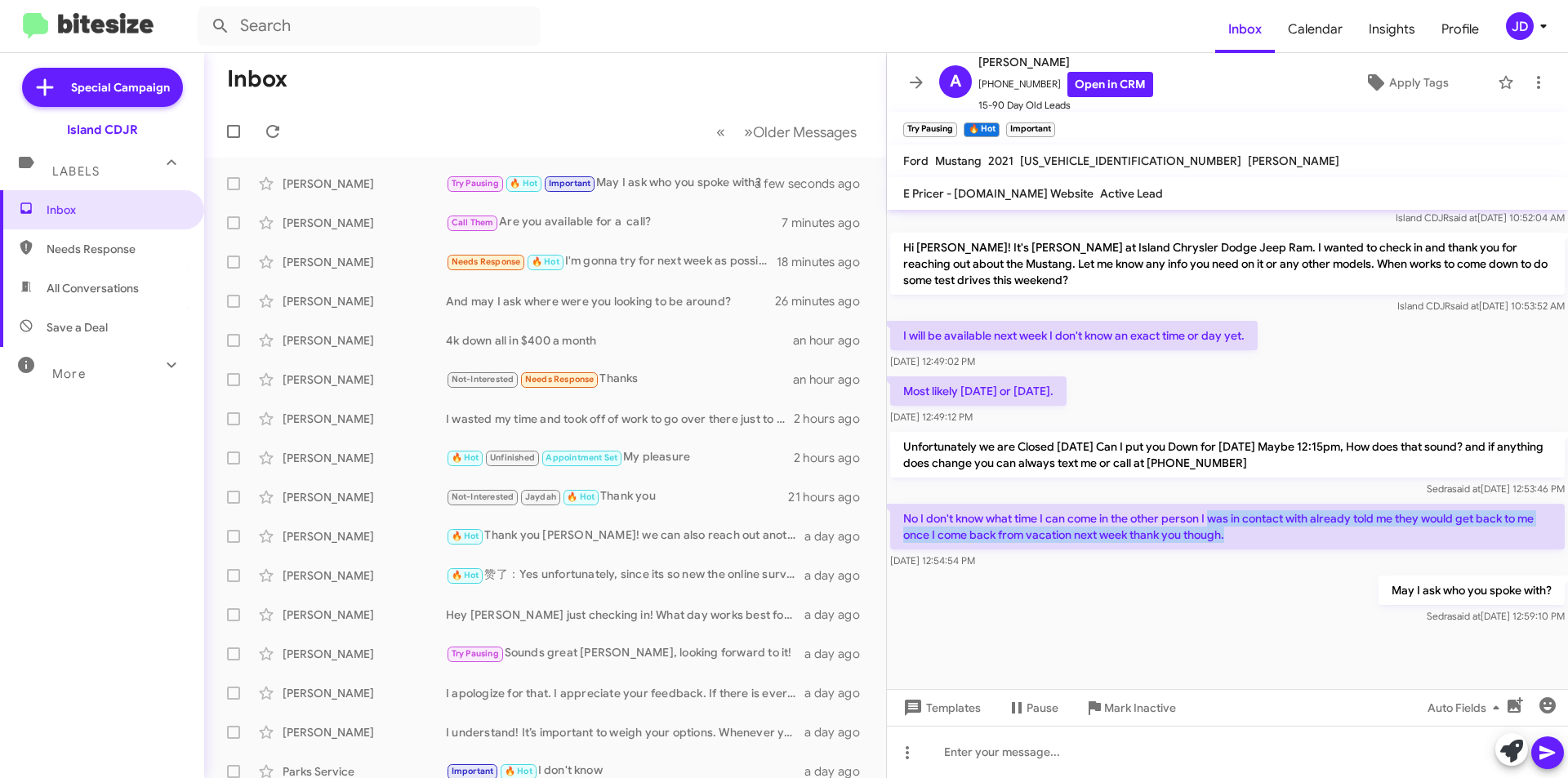
drag, startPoint x: 1245, startPoint y: 572, endPoint x: 1214, endPoint y: 549, distance: 38.6
click at [1215, 549] on p "No I don't know what time I can come in the other person I was in contact with …" at bounding box center [1227, 526] width 675 height 46
click at [1212, 549] on p "No I don't know what time I can come in the other person I was in contact with …" at bounding box center [1227, 526] width 675 height 46
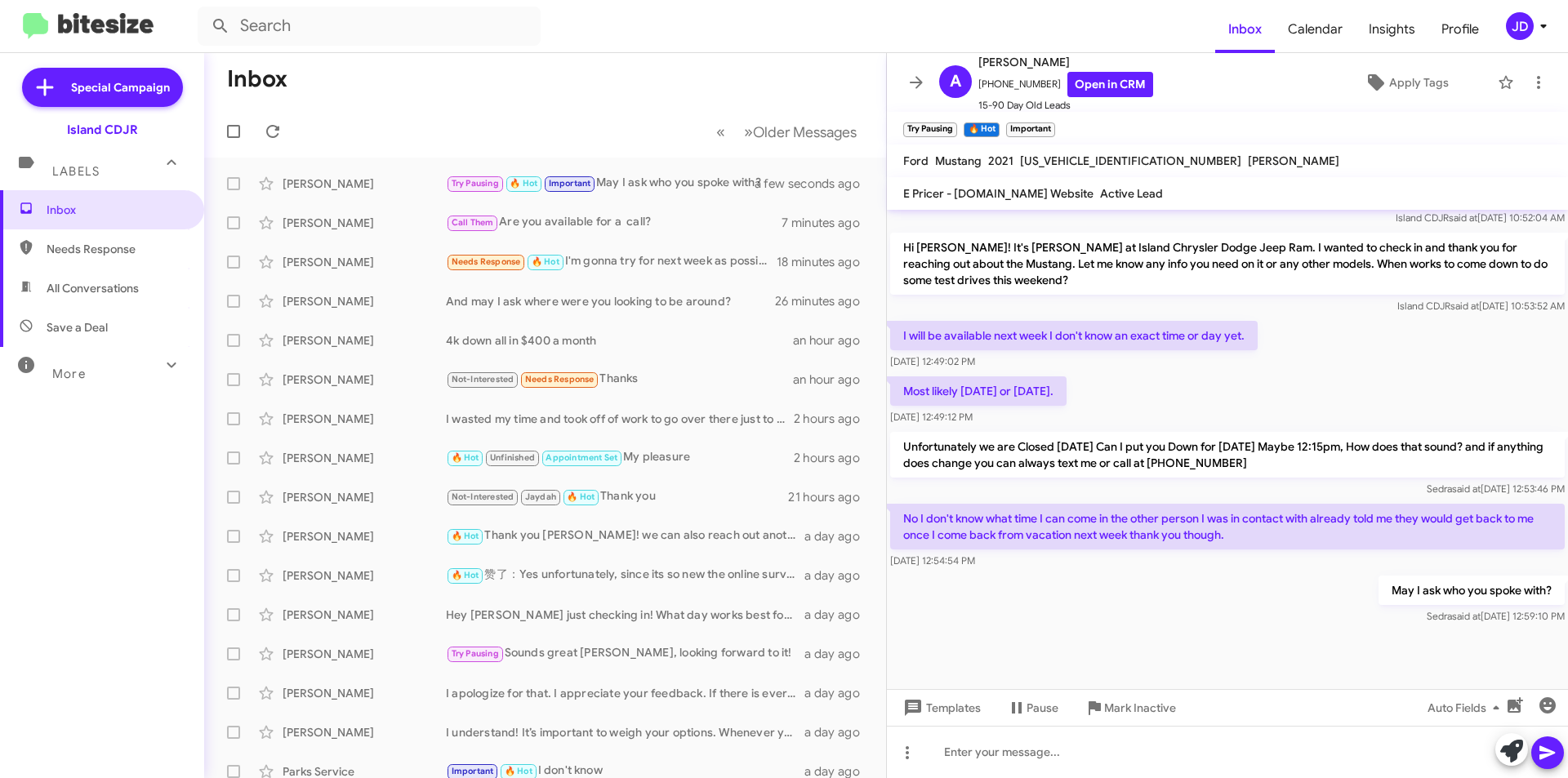
click at [1190, 539] on p "No I don't know what time I can come in the other person I was in contact with …" at bounding box center [1227, 526] width 675 height 46
click at [1133, 478] on p "Unfortunately we are Closed [DATE] Can I put you Down for [DATE] Maybe 12:15pm,…" at bounding box center [1227, 455] width 675 height 46
click at [912, 94] on button at bounding box center [916, 82] width 33 height 33
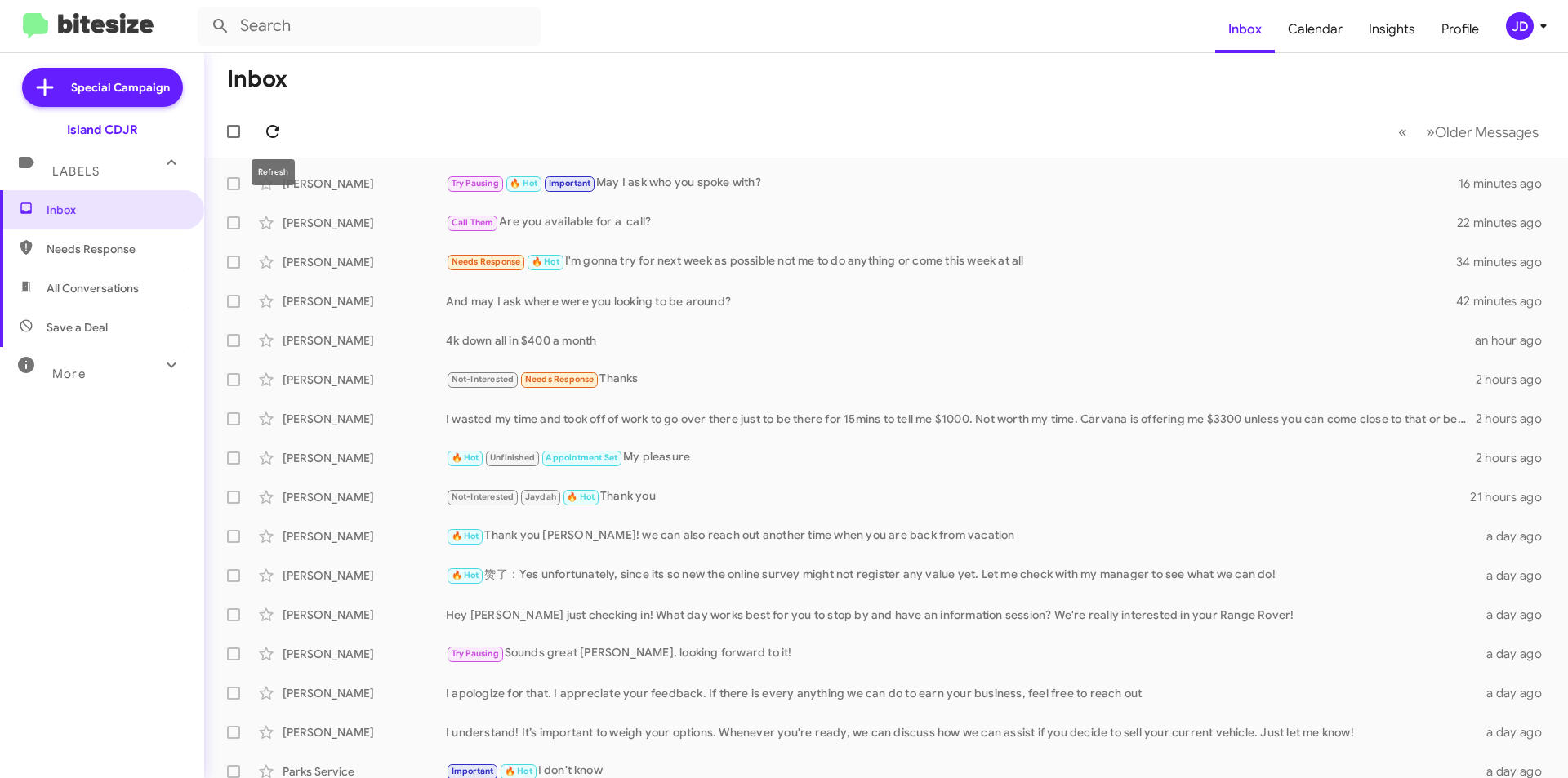
click at [284, 124] on span at bounding box center [272, 131] width 33 height 19
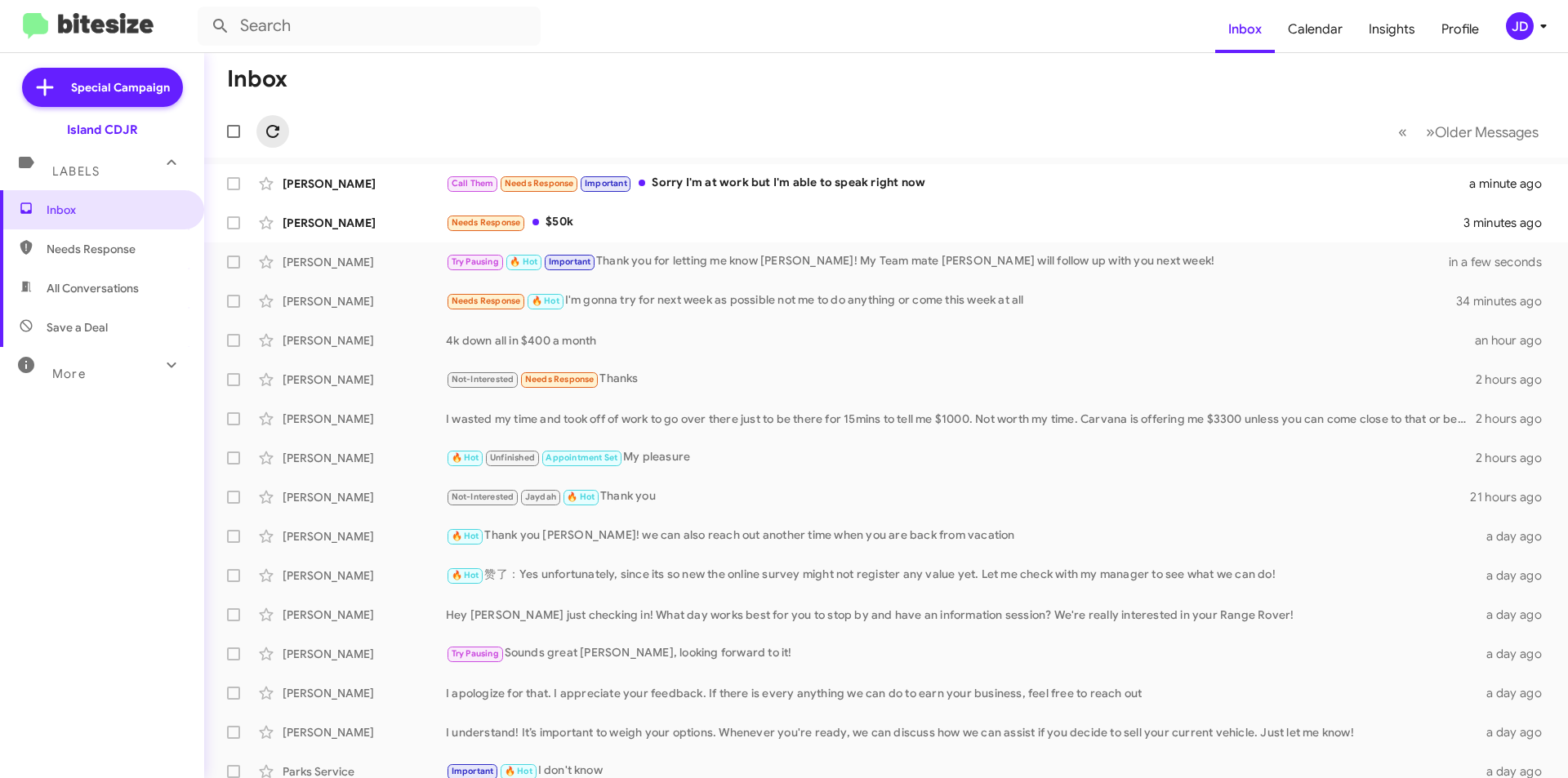
click at [284, 124] on span at bounding box center [272, 131] width 33 height 19
